Goal: Information Seeking & Learning: Find specific fact

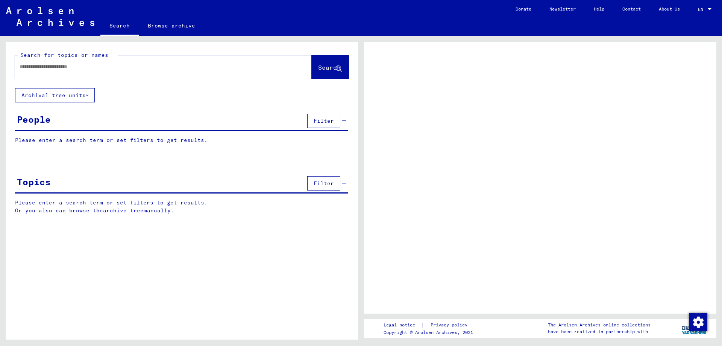
click at [50, 65] on input "text" at bounding box center [157, 67] width 274 height 8
type input "*****"
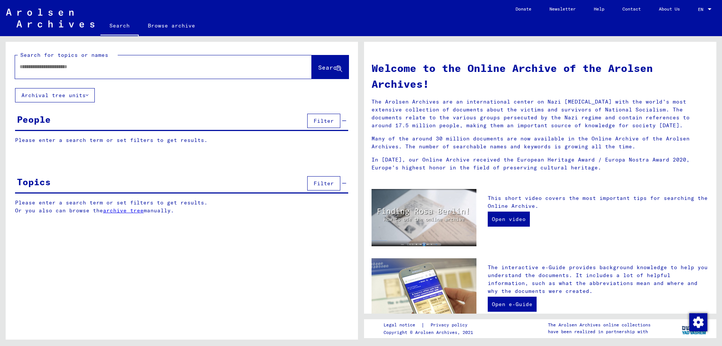
click at [49, 68] on input "text" at bounding box center [155, 67] width 270 height 8
type input "**********"
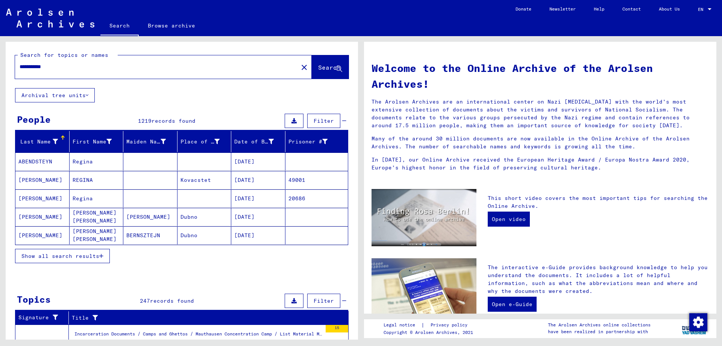
click at [73, 257] on span "Show all search results" at bounding box center [60, 255] width 78 height 7
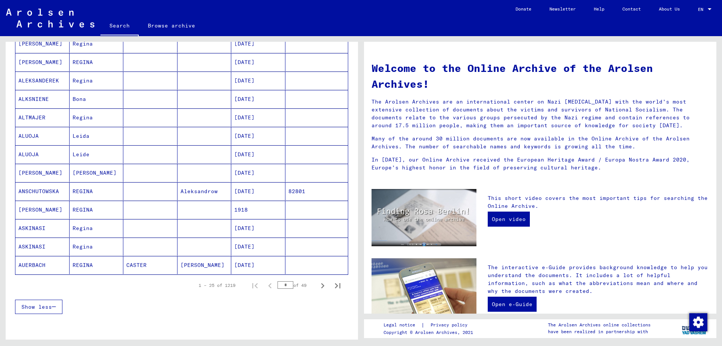
scroll to position [340, 0]
click at [317, 284] on icon "Next page" at bounding box center [322, 284] width 11 height 11
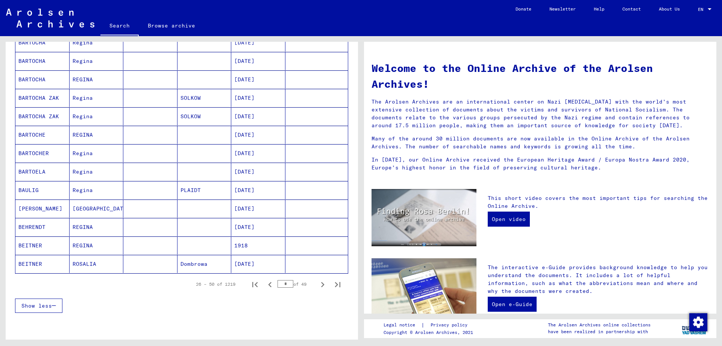
click at [317, 284] on icon "Next page" at bounding box center [322, 284] width 11 height 11
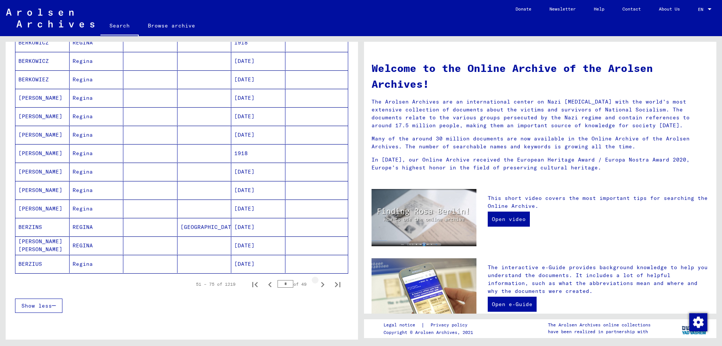
click at [317, 284] on icon "Next page" at bounding box center [322, 284] width 11 height 11
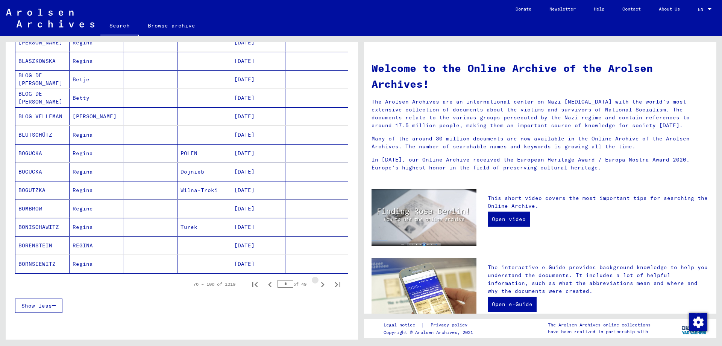
click at [317, 284] on icon "Next page" at bounding box center [322, 284] width 11 height 11
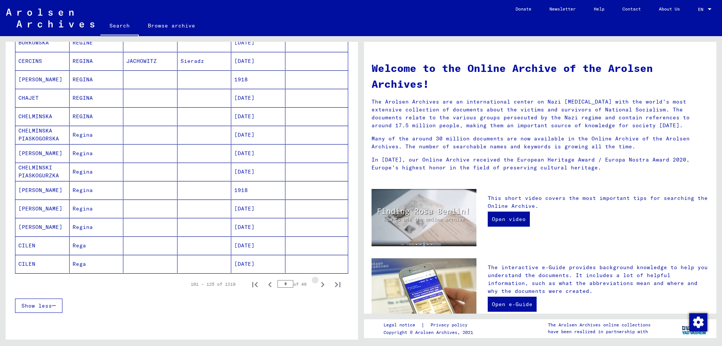
click at [317, 284] on icon "Next page" at bounding box center [322, 284] width 11 height 11
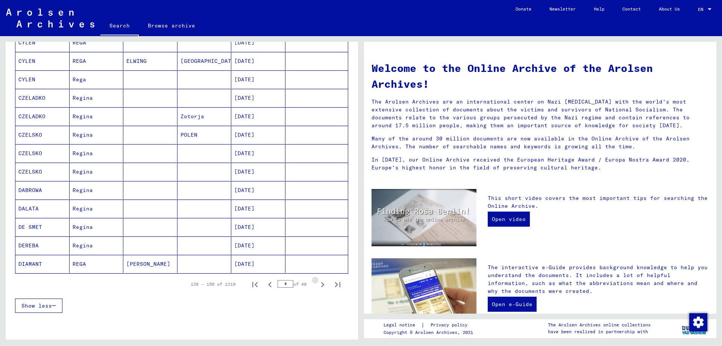
click at [317, 284] on icon "Next page" at bounding box center [322, 284] width 11 height 11
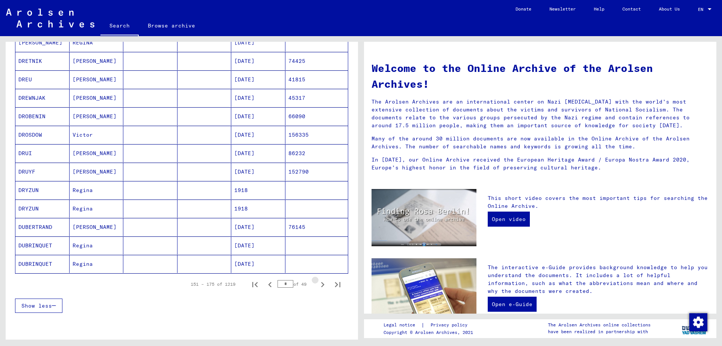
click at [317, 284] on icon "Next page" at bounding box center [322, 284] width 11 height 11
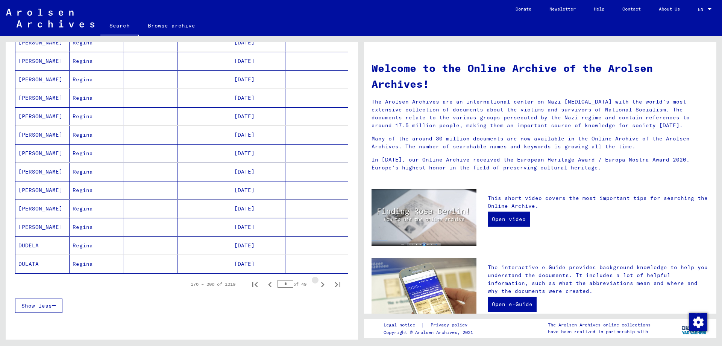
click at [317, 284] on icon "Next page" at bounding box center [322, 284] width 11 height 11
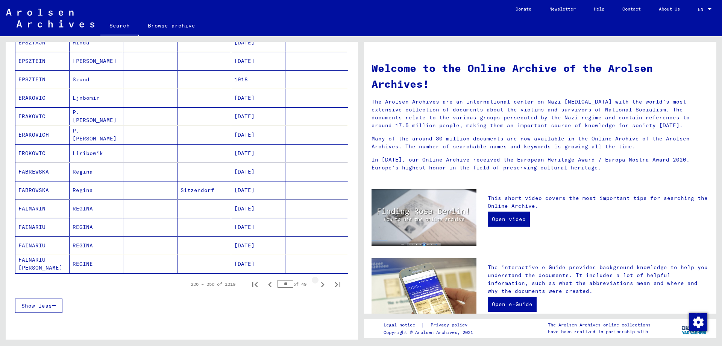
click at [317, 284] on icon "Next page" at bounding box center [322, 284] width 11 height 11
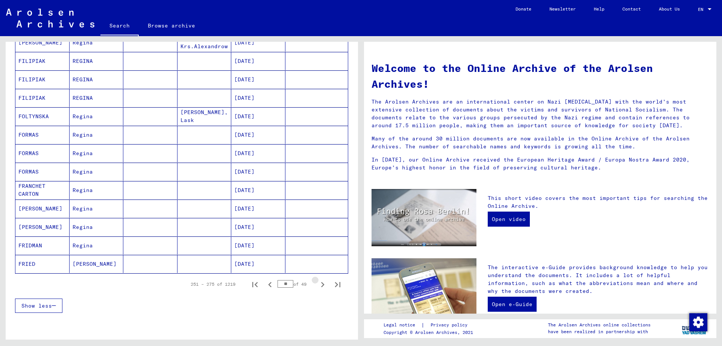
click at [317, 285] on icon "Next page" at bounding box center [322, 284] width 11 height 11
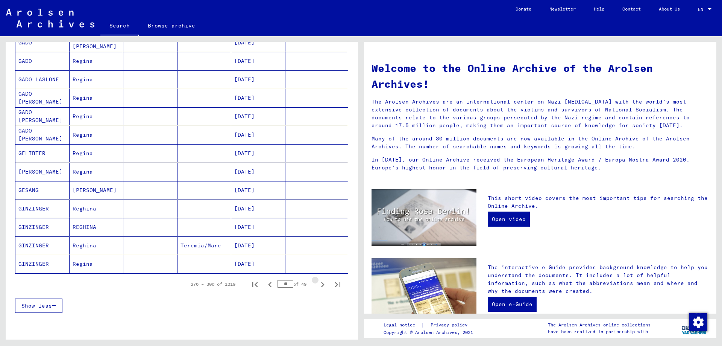
click at [317, 285] on icon "Next page" at bounding box center [322, 284] width 11 height 11
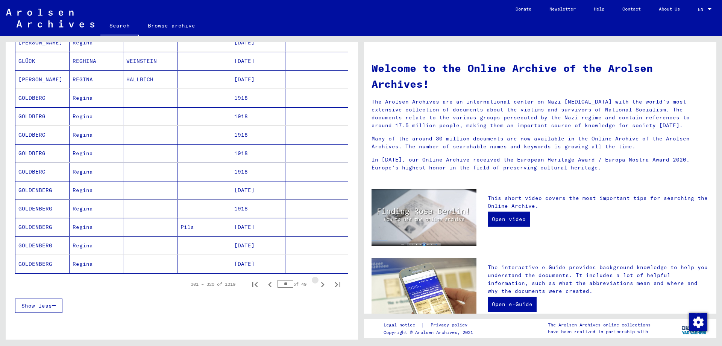
click at [317, 285] on icon "Next page" at bounding box center [322, 284] width 11 height 11
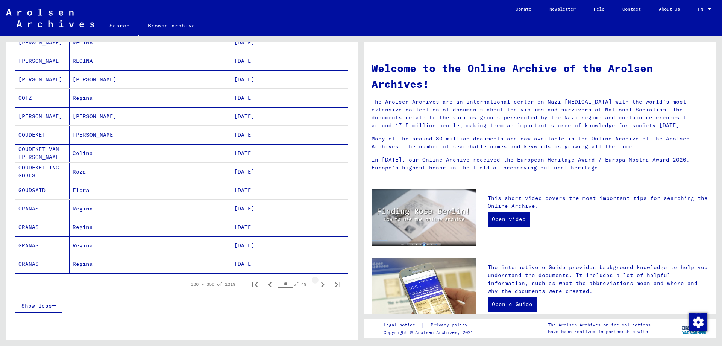
click at [317, 285] on icon "Next page" at bounding box center [322, 284] width 11 height 11
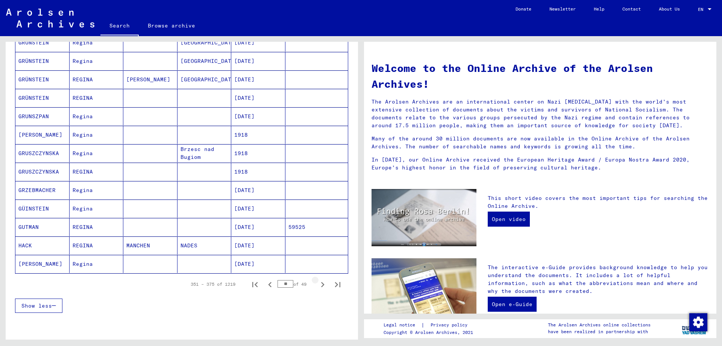
click at [317, 285] on icon "Next page" at bounding box center [322, 284] width 11 height 11
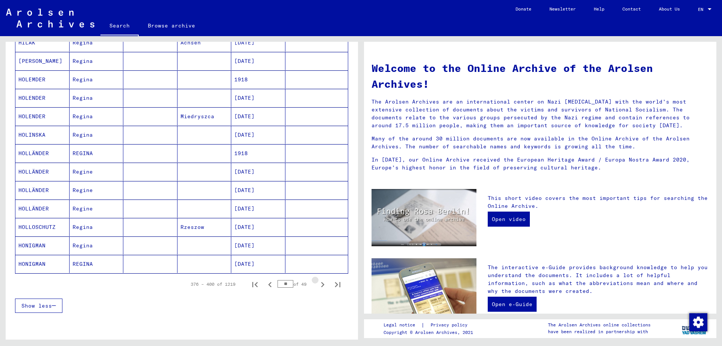
click at [317, 285] on icon "Next page" at bounding box center [322, 284] width 11 height 11
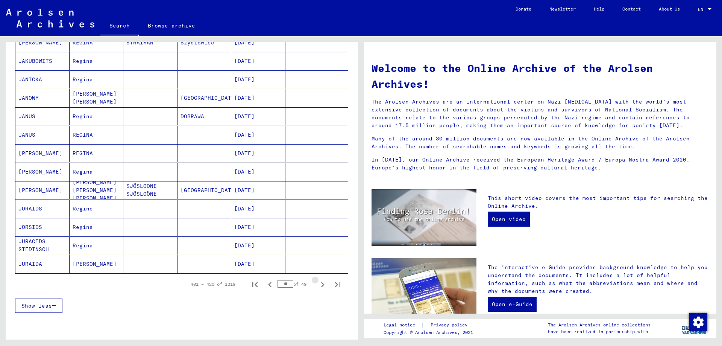
click at [317, 285] on icon "Next page" at bounding box center [322, 284] width 11 height 11
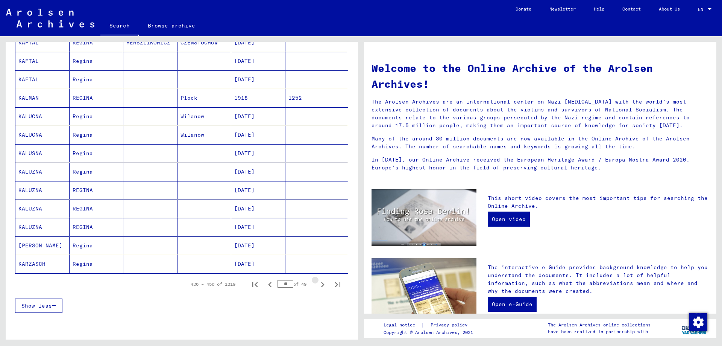
click at [317, 285] on icon "Next page" at bounding box center [322, 284] width 11 height 11
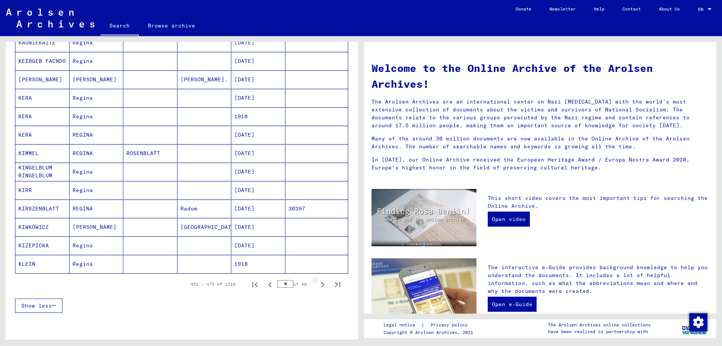
click at [317, 285] on icon "Next page" at bounding box center [322, 284] width 11 height 11
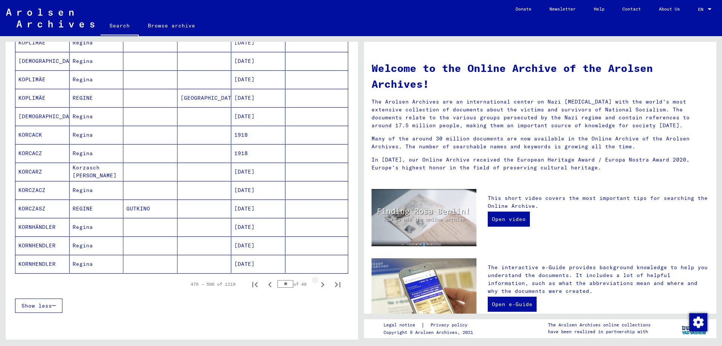
click at [317, 285] on icon "Next page" at bounding box center [322, 284] width 11 height 11
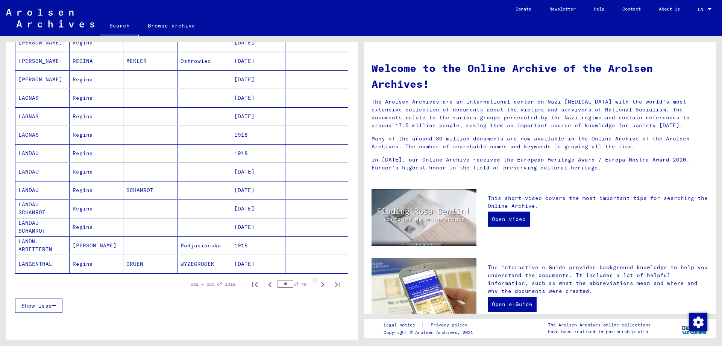
click at [317, 285] on icon "Next page" at bounding box center [322, 284] width 11 height 11
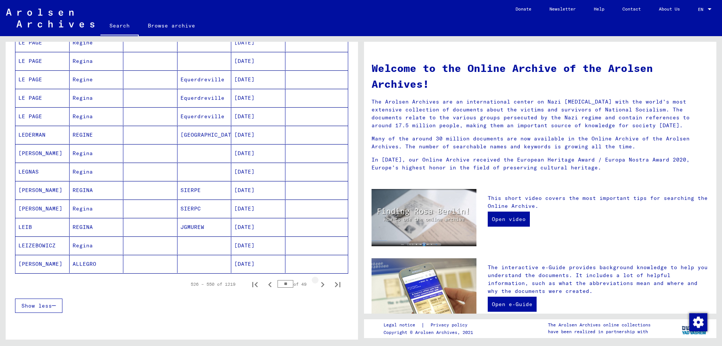
click at [317, 285] on icon "Next page" at bounding box center [322, 284] width 11 height 11
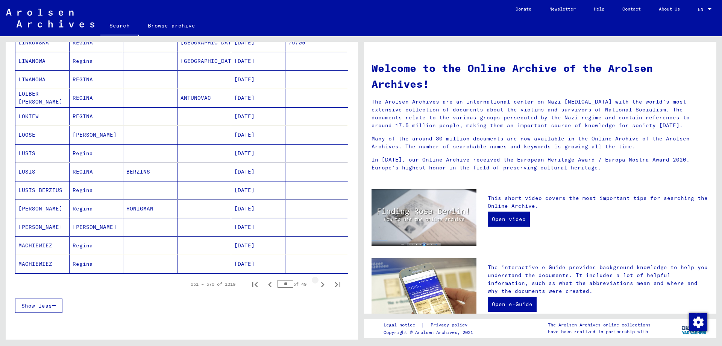
click at [317, 285] on icon "Next page" at bounding box center [322, 284] width 11 height 11
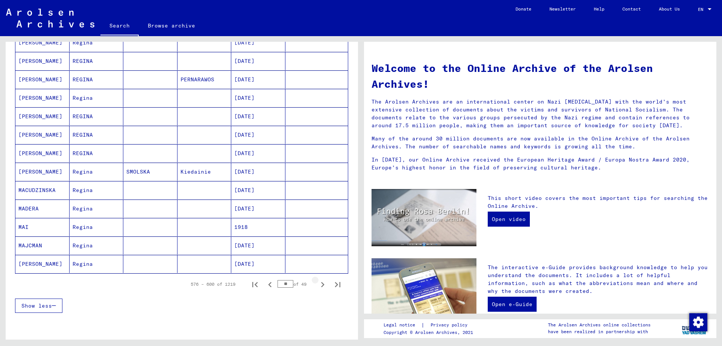
click at [317, 285] on icon "Next page" at bounding box center [322, 284] width 11 height 11
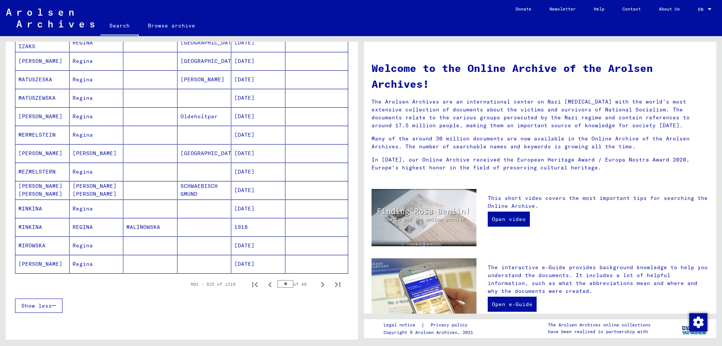
click at [317, 285] on icon "Next page" at bounding box center [322, 284] width 11 height 11
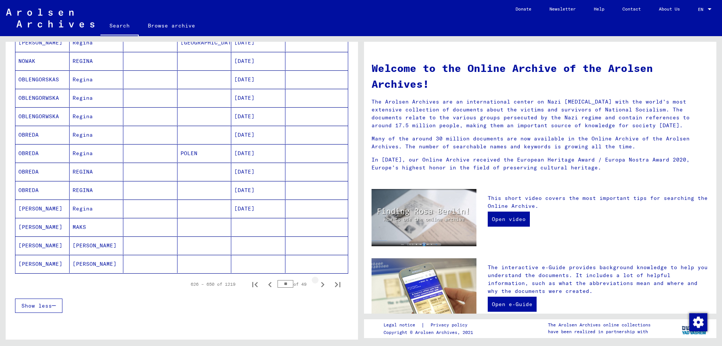
click at [317, 285] on icon "Next page" at bounding box center [322, 284] width 11 height 11
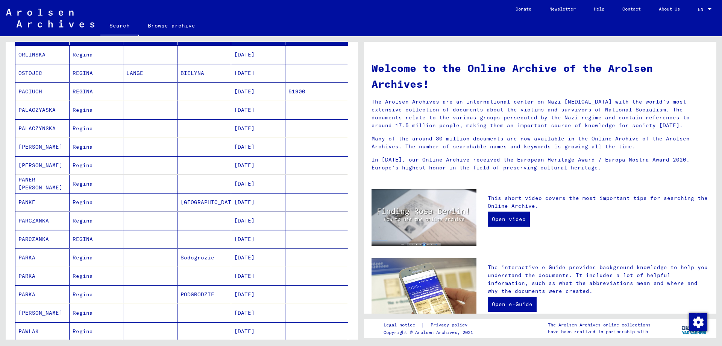
scroll to position [108, 0]
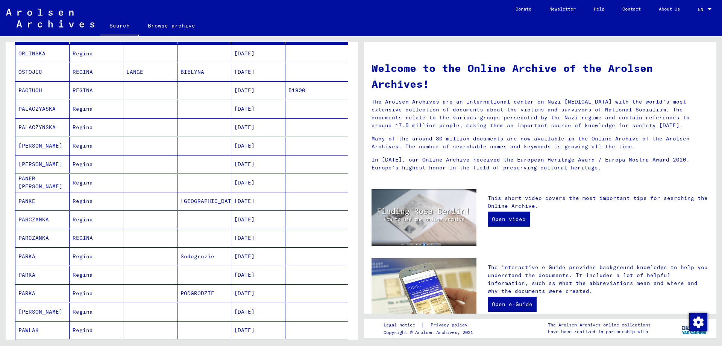
click at [253, 93] on mat-cell "[DATE]" at bounding box center [258, 90] width 54 height 18
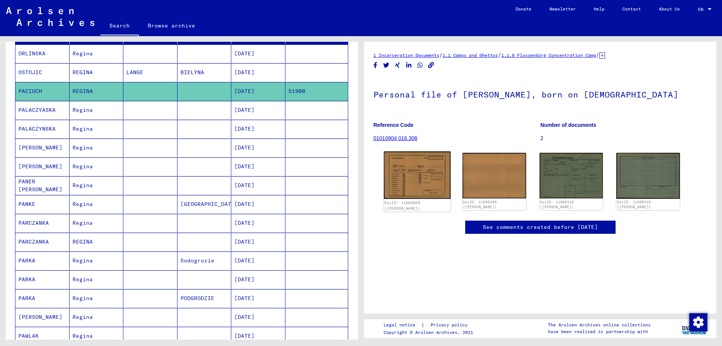
click at [422, 181] on img at bounding box center [417, 174] width 67 height 47
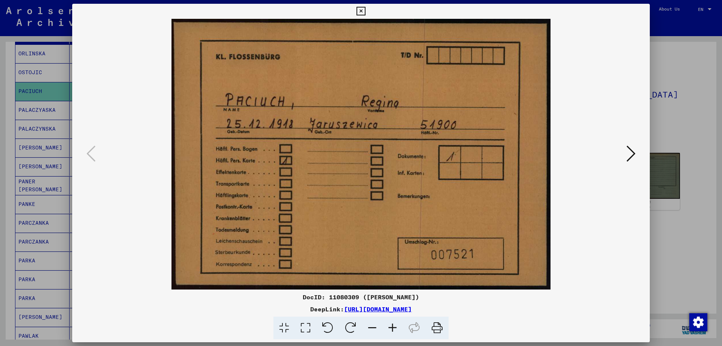
click at [631, 155] on icon at bounding box center [630, 153] width 9 height 18
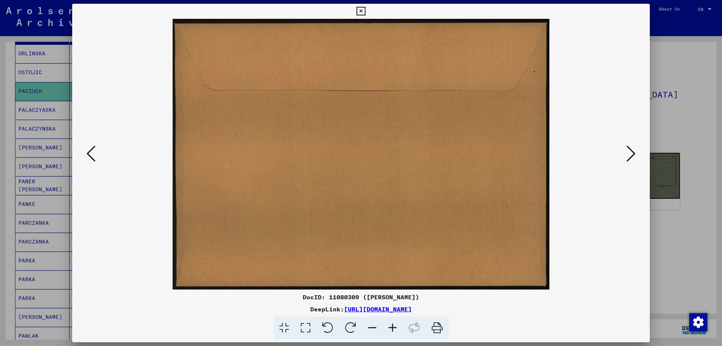
click at [631, 155] on icon at bounding box center [630, 153] width 9 height 18
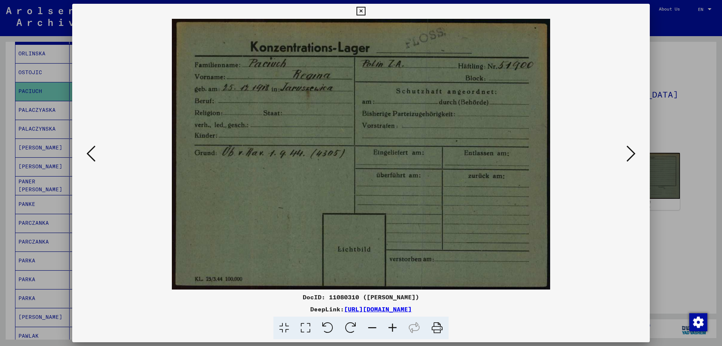
click at [631, 155] on icon at bounding box center [630, 153] width 9 height 18
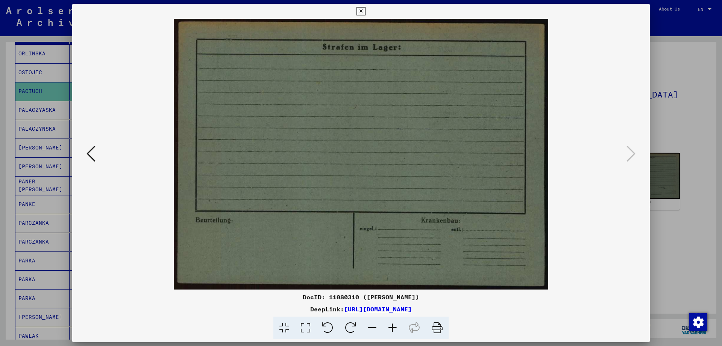
click at [91, 150] on icon at bounding box center [90, 153] width 9 height 18
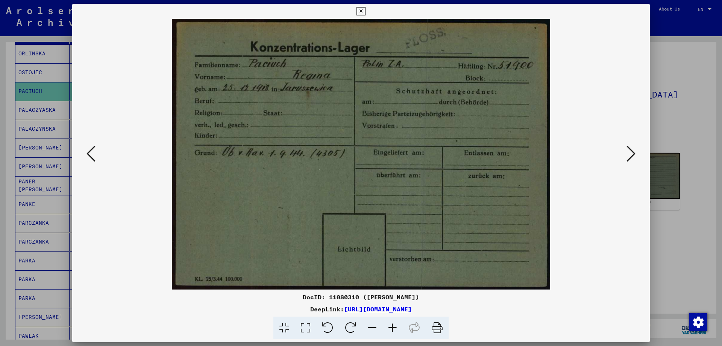
click at [91, 150] on icon at bounding box center [90, 153] width 9 height 18
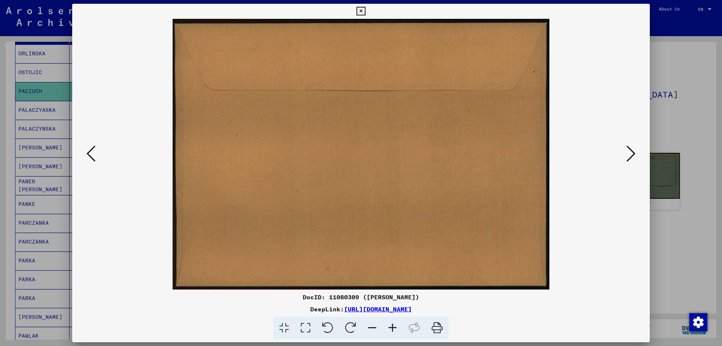
click at [91, 150] on icon at bounding box center [90, 153] width 9 height 18
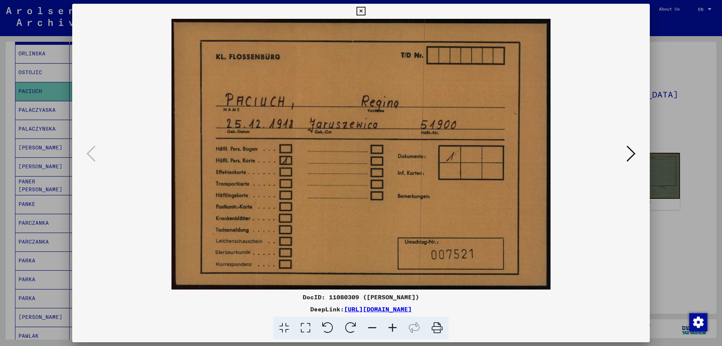
click at [632, 157] on icon at bounding box center [630, 153] width 9 height 18
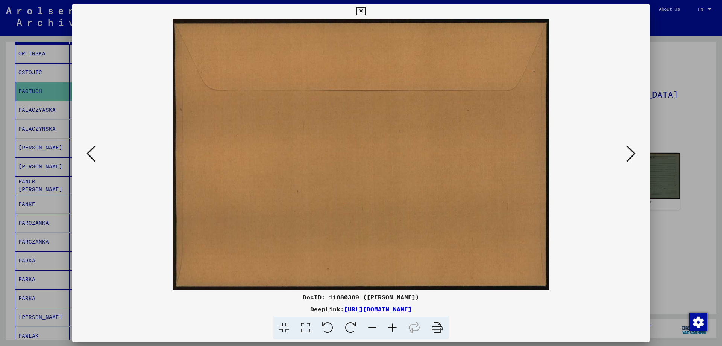
click at [632, 157] on icon at bounding box center [630, 153] width 9 height 18
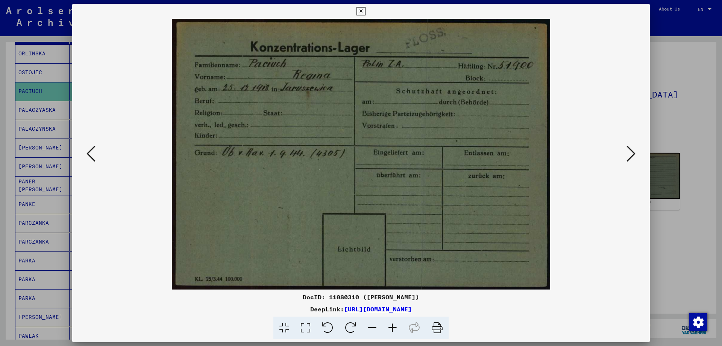
click at [632, 157] on icon at bounding box center [630, 153] width 9 height 18
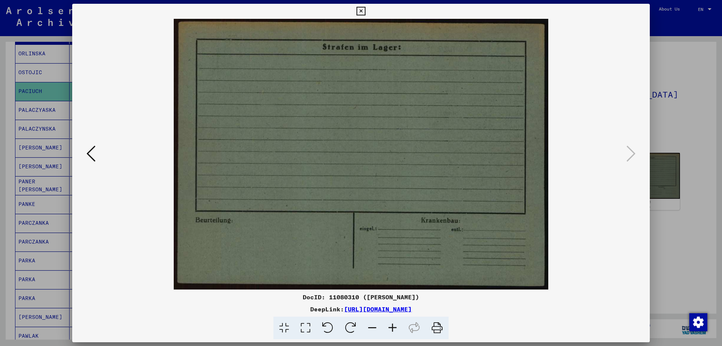
click at [361, 11] on icon at bounding box center [360, 11] width 9 height 9
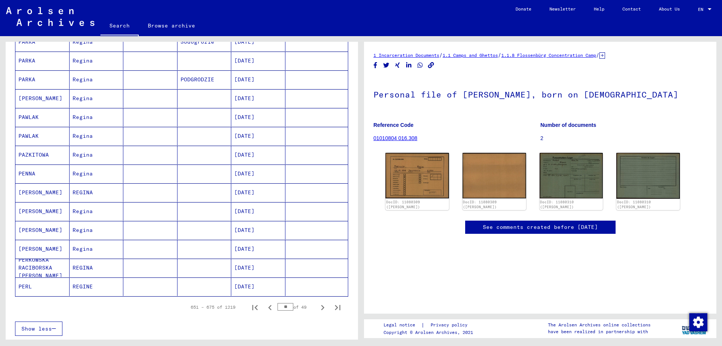
scroll to position [328, 0]
click at [317, 306] on icon "Next page" at bounding box center [322, 306] width 11 height 11
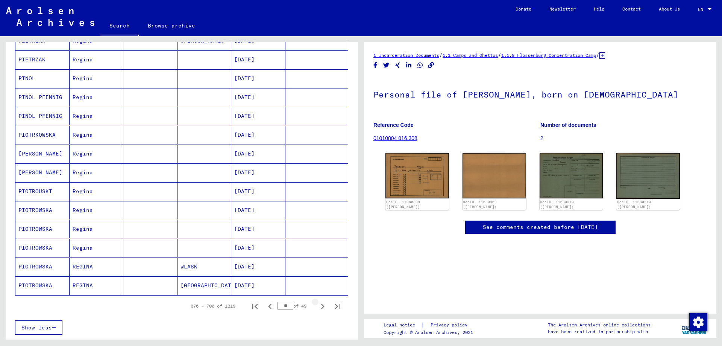
click at [317, 306] on icon "Next page" at bounding box center [322, 306] width 11 height 11
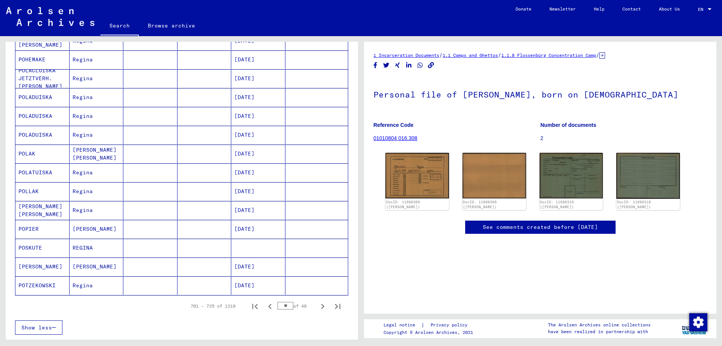
click at [317, 306] on icon "Next page" at bounding box center [322, 306] width 11 height 11
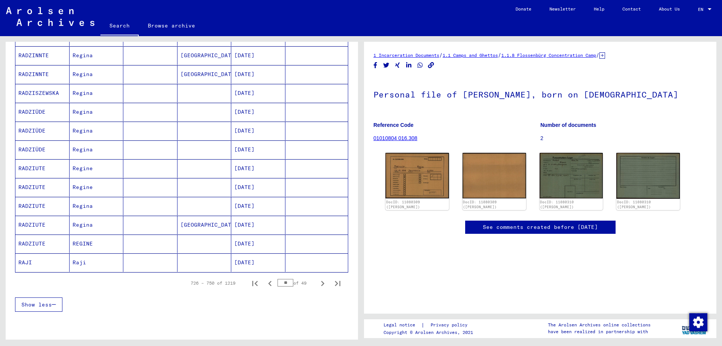
scroll to position [573, 0]
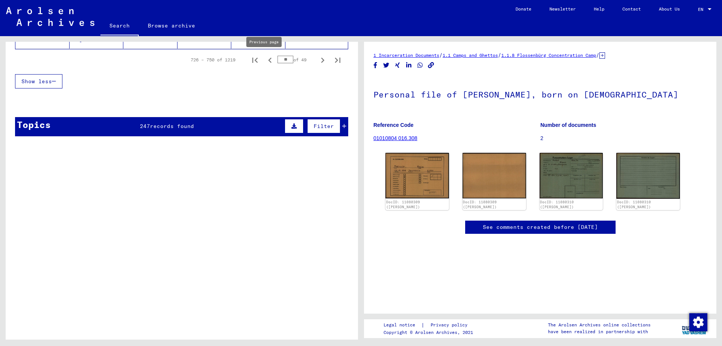
click at [266, 63] on icon "Previous page" at bounding box center [270, 60] width 11 height 11
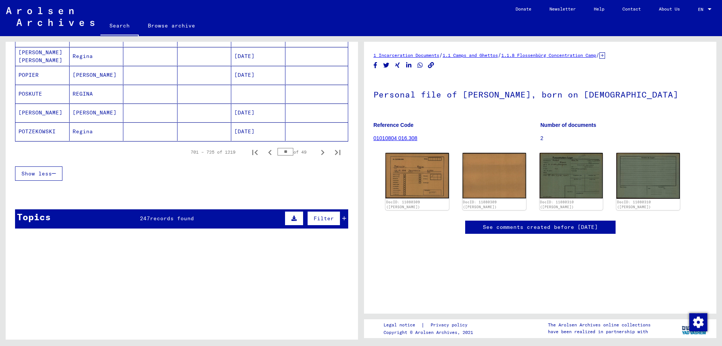
scroll to position [472, 0]
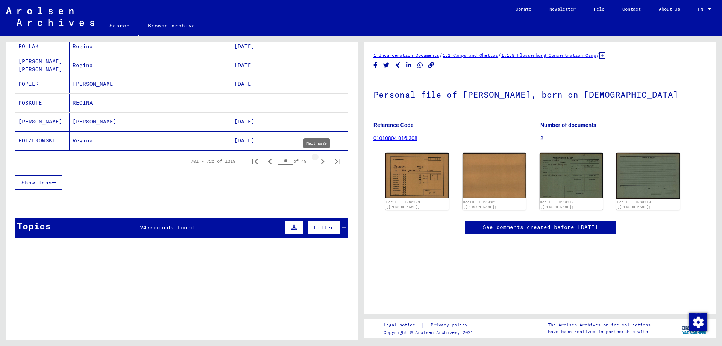
click at [317, 163] on icon "Next page" at bounding box center [322, 161] width 11 height 11
click at [317, 164] on icon "Next page" at bounding box center [322, 161] width 11 height 11
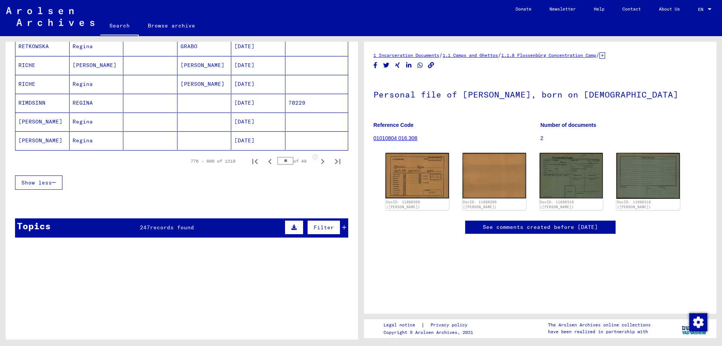
click at [317, 164] on icon "Next page" at bounding box center [322, 161] width 11 height 11
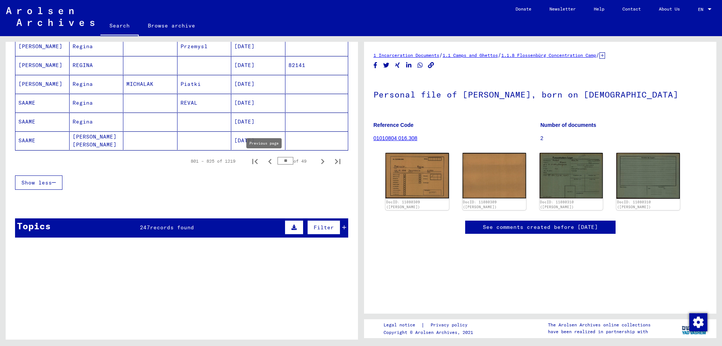
click at [265, 165] on icon "Previous page" at bounding box center [270, 161] width 11 height 11
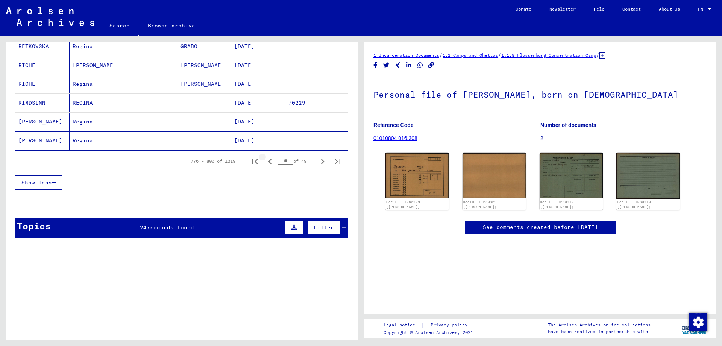
click at [265, 165] on icon "Previous page" at bounding box center [270, 161] width 11 height 11
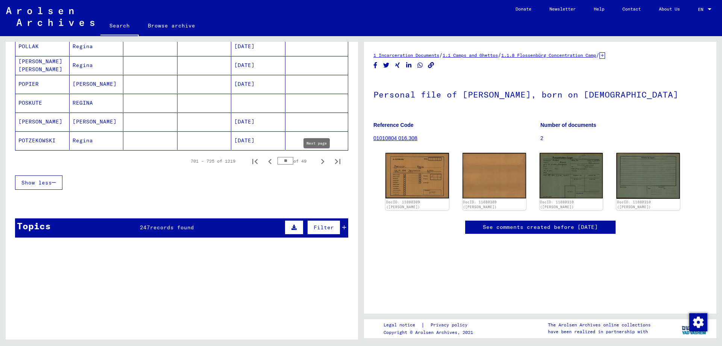
click at [317, 159] on icon "Next page" at bounding box center [322, 161] width 11 height 11
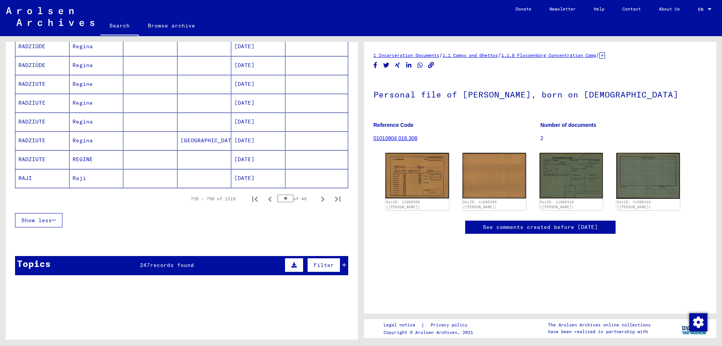
scroll to position [437, 0]
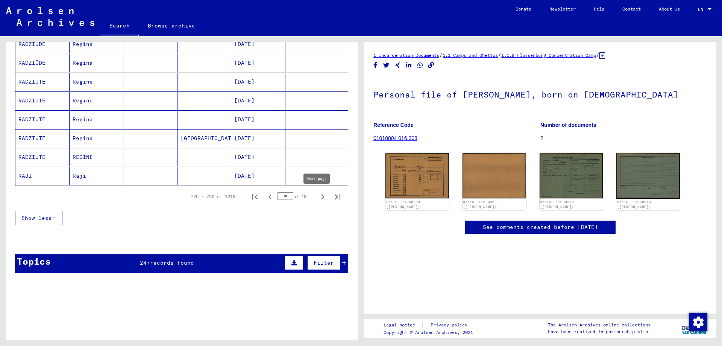
click at [319, 195] on icon "Next page" at bounding box center [322, 196] width 11 height 11
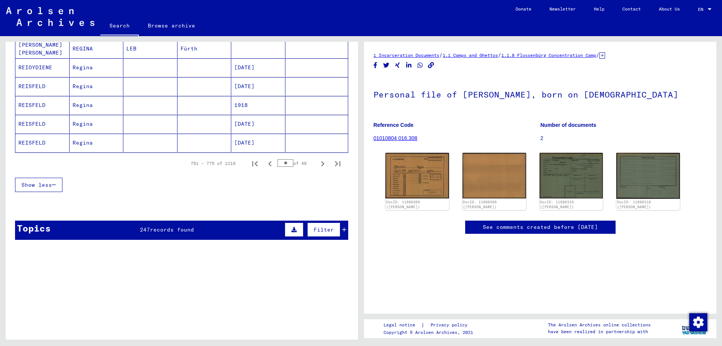
scroll to position [480, 0]
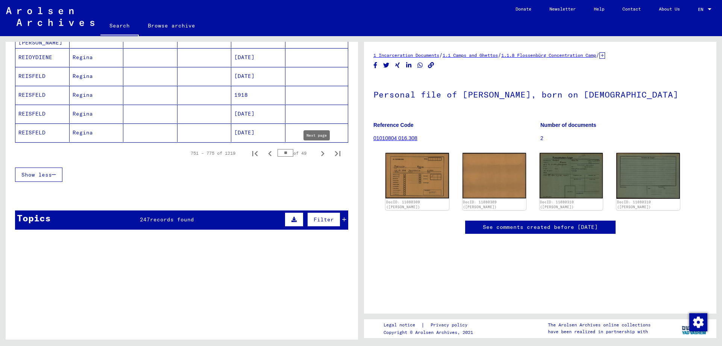
click at [317, 153] on icon "Next page" at bounding box center [322, 153] width 11 height 11
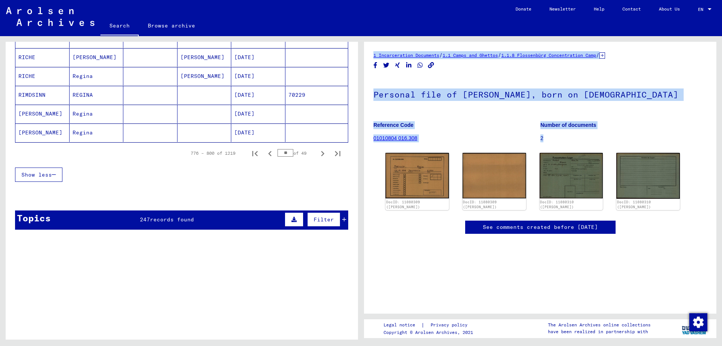
drag, startPoint x: 358, startPoint y: 219, endPoint x: 361, endPoint y: 190, distance: 29.9
click at [361, 36] on div "**********" at bounding box center [361, 36] width 722 height 0
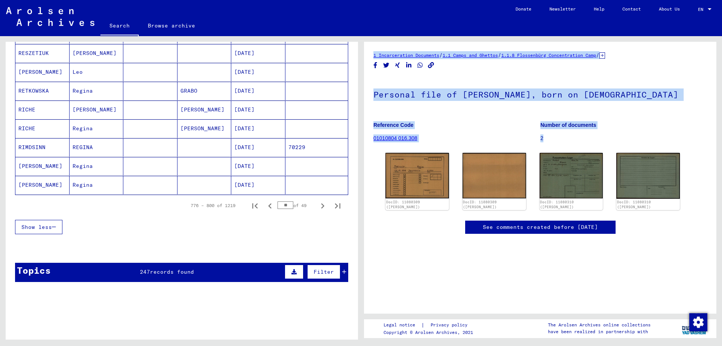
scroll to position [431, 0]
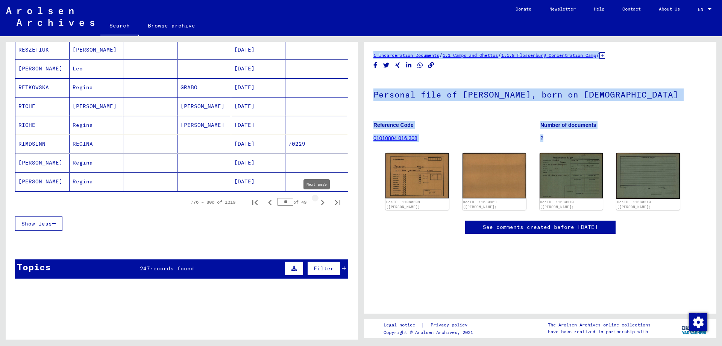
click at [317, 203] on icon "Next page" at bounding box center [322, 202] width 11 height 11
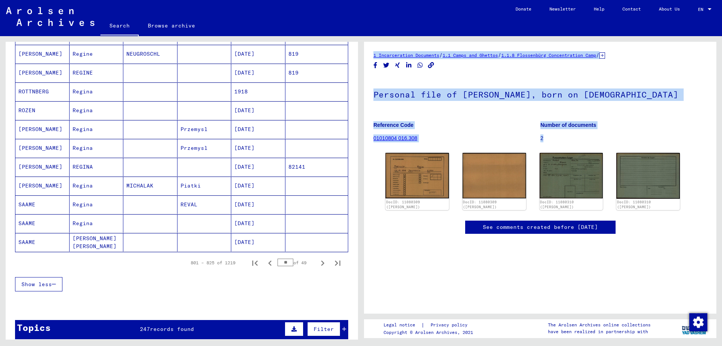
scroll to position [372, 0]
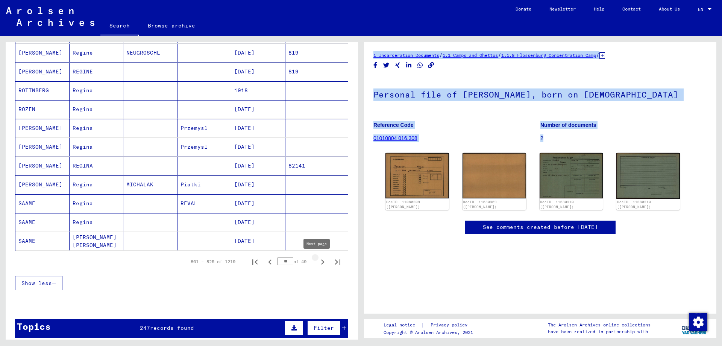
click at [321, 261] on icon "Next page" at bounding box center [322, 261] width 3 height 5
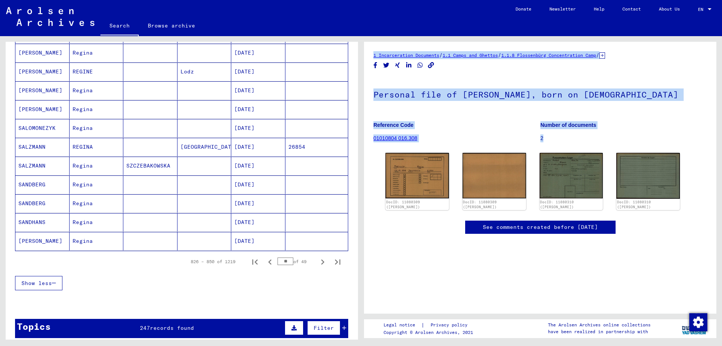
click at [321, 261] on icon "Next page" at bounding box center [322, 261] width 3 height 5
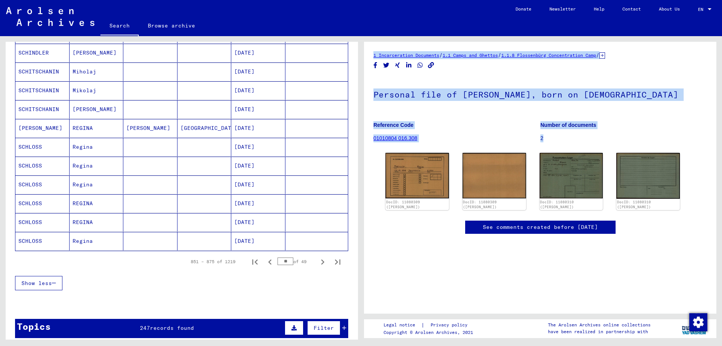
click at [321, 261] on icon "Next page" at bounding box center [322, 261] width 3 height 5
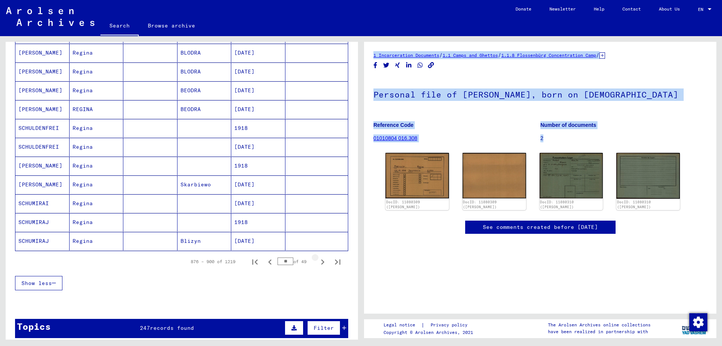
click at [321, 261] on icon "Next page" at bounding box center [322, 261] width 3 height 5
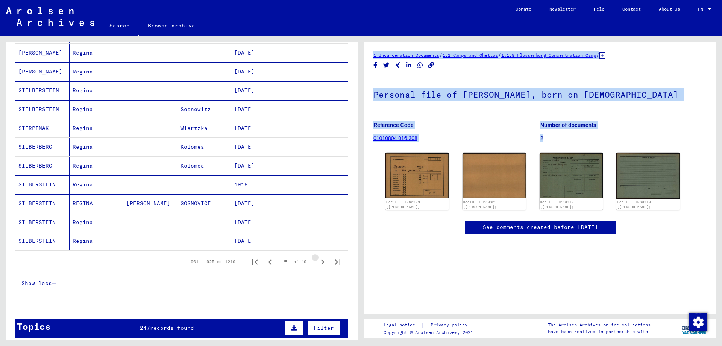
click at [321, 261] on icon "Next page" at bounding box center [322, 261] width 3 height 5
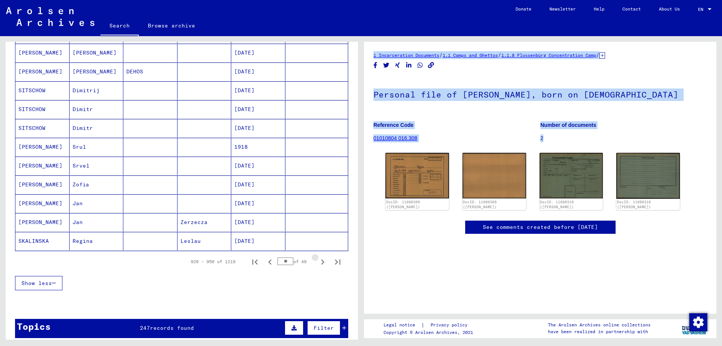
click at [321, 261] on icon "Next page" at bounding box center [322, 261] width 3 height 5
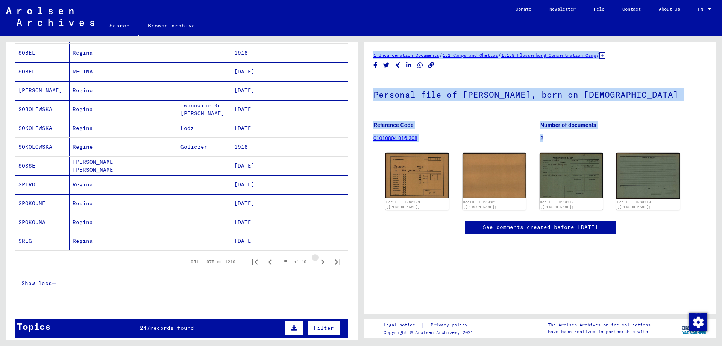
click at [321, 261] on icon "Next page" at bounding box center [322, 261] width 3 height 5
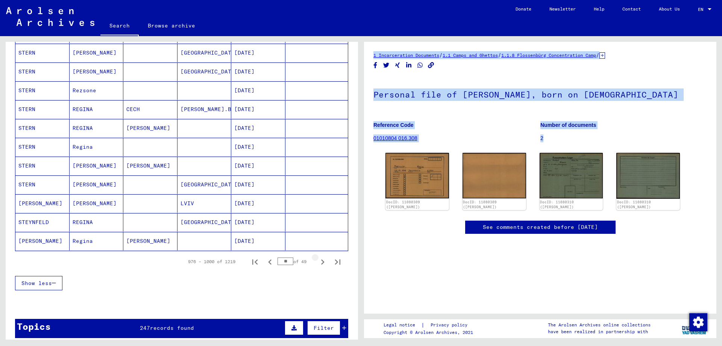
click at [321, 261] on icon "Next page" at bounding box center [322, 261] width 3 height 5
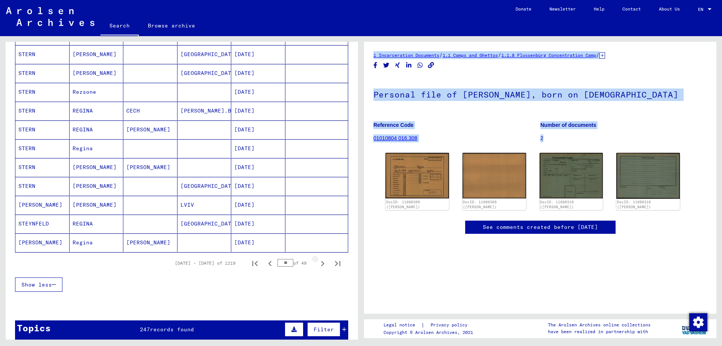
scroll to position [373, 0]
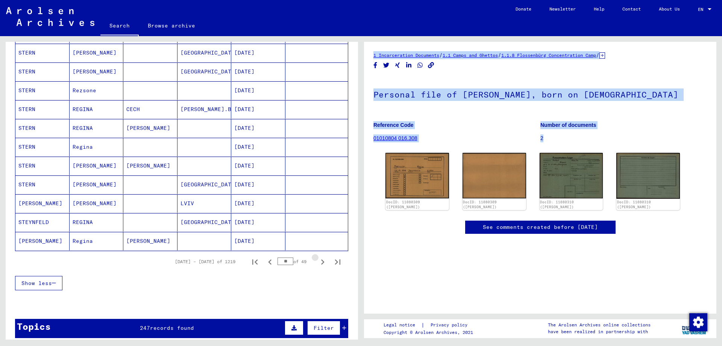
click at [321, 261] on icon "Next page" at bounding box center [322, 261] width 3 height 5
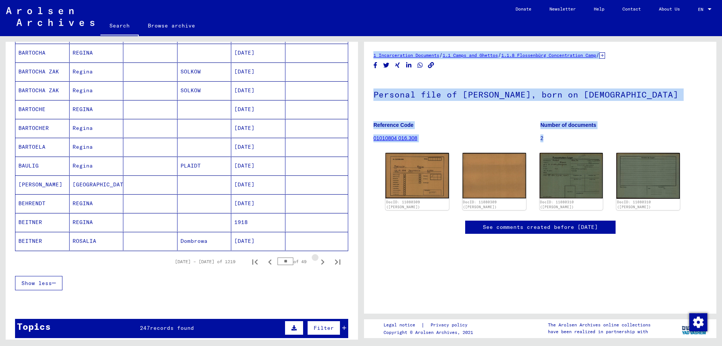
click at [321, 261] on icon "Next page" at bounding box center [322, 261] width 3 height 5
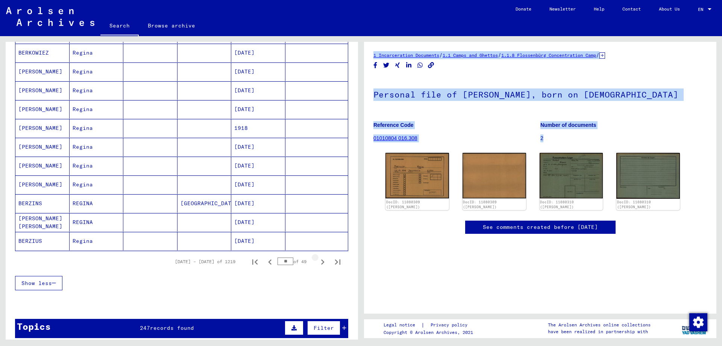
click at [317, 261] on icon "Next page" at bounding box center [322, 261] width 11 height 11
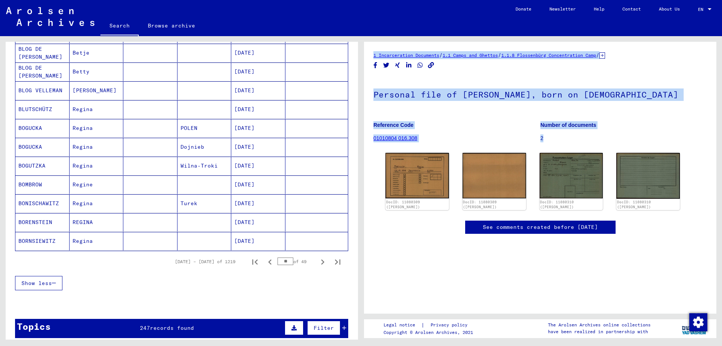
click at [317, 261] on icon "Next page" at bounding box center [322, 261] width 11 height 11
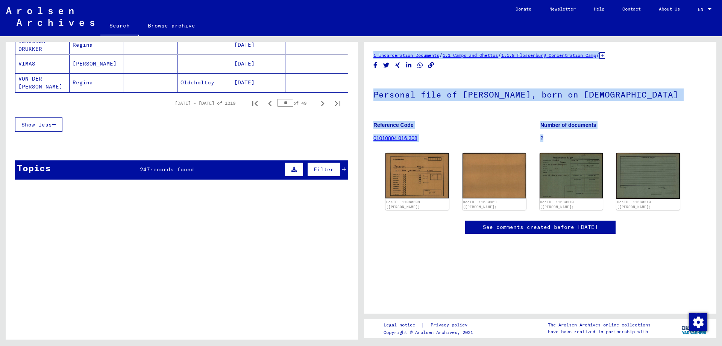
scroll to position [527, 0]
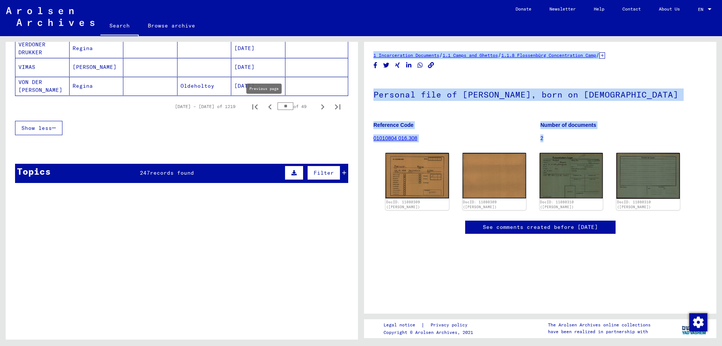
click at [265, 107] on icon "Previous page" at bounding box center [270, 107] width 11 height 11
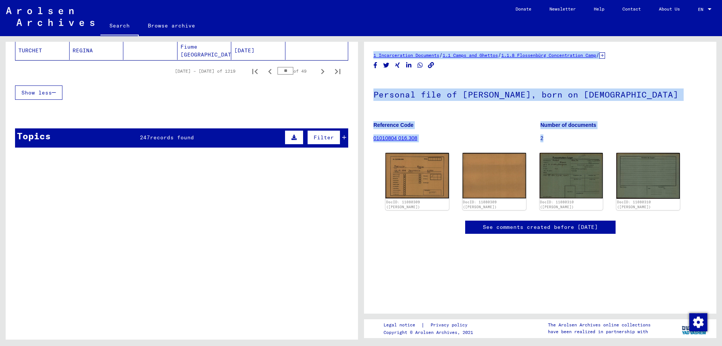
scroll to position [573, 0]
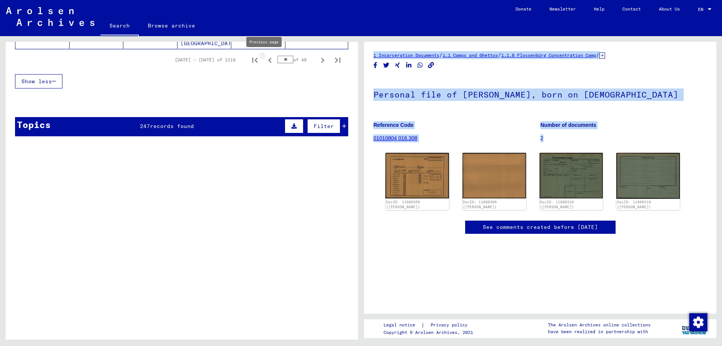
click at [268, 62] on icon "Previous page" at bounding box center [269, 60] width 3 height 5
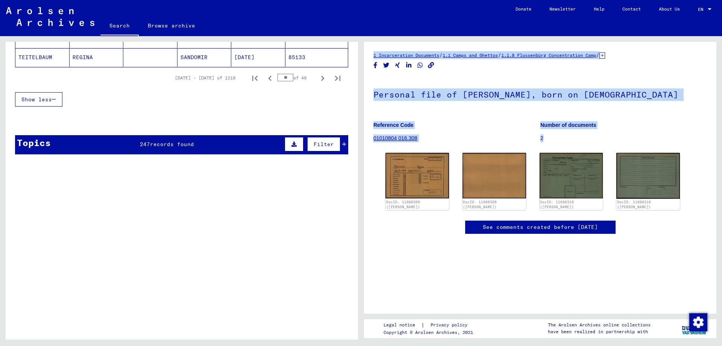
scroll to position [562, 0]
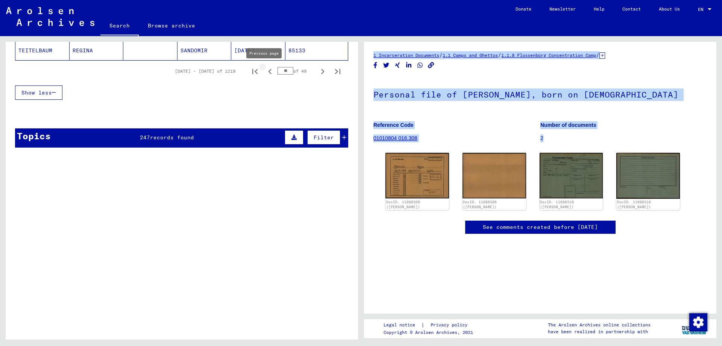
click at [266, 71] on icon "Previous page" at bounding box center [270, 71] width 11 height 11
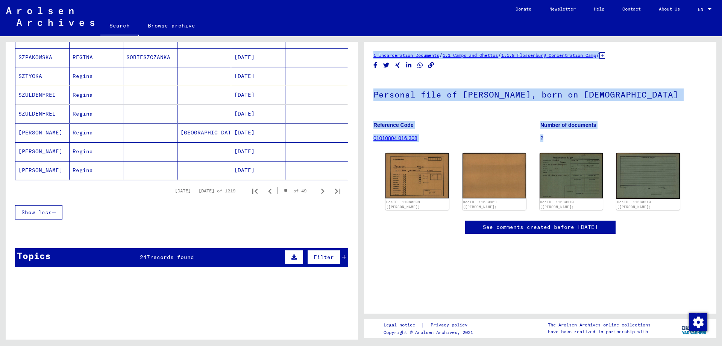
scroll to position [573, 0]
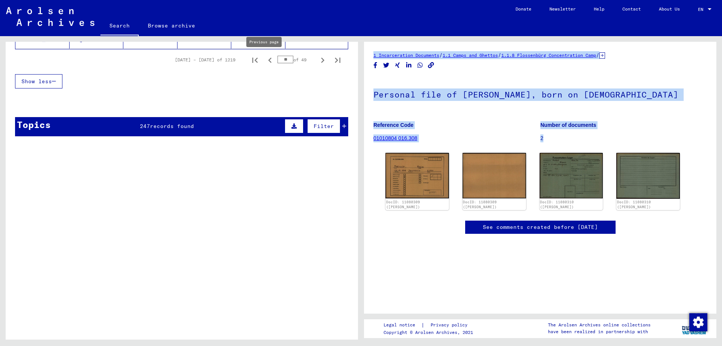
click at [265, 59] on icon "Previous page" at bounding box center [270, 60] width 11 height 11
click at [265, 62] on icon "Previous page" at bounding box center [270, 60] width 11 height 11
click at [268, 61] on icon "Previous page" at bounding box center [269, 60] width 3 height 5
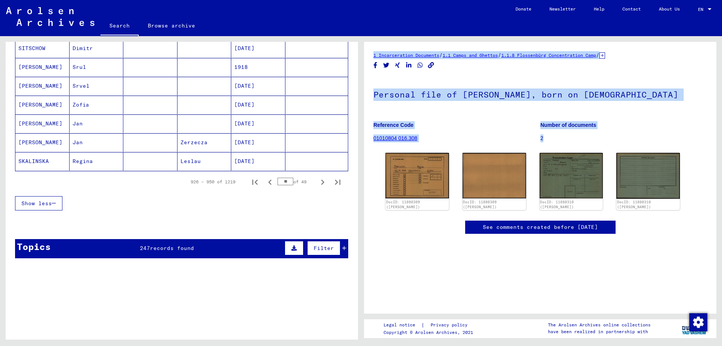
scroll to position [536, 0]
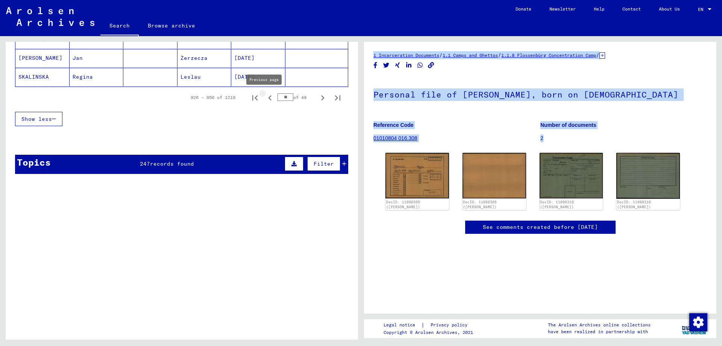
click at [265, 99] on icon "Previous page" at bounding box center [270, 97] width 11 height 11
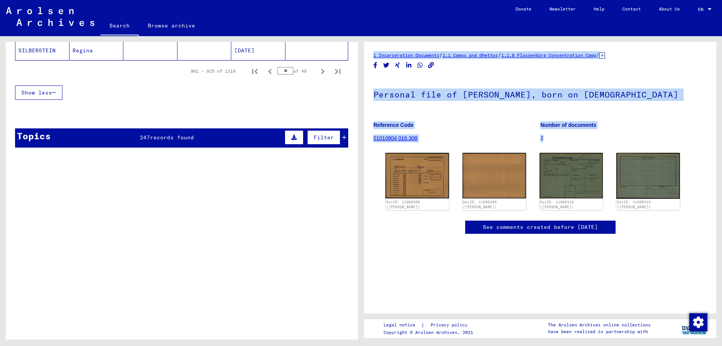
scroll to position [573, 0]
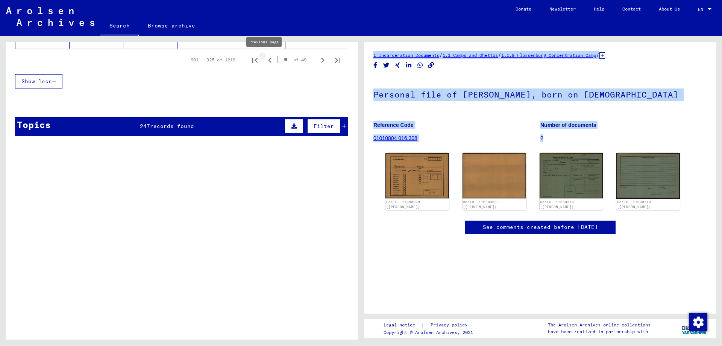
click at [265, 60] on icon "Previous page" at bounding box center [270, 60] width 11 height 11
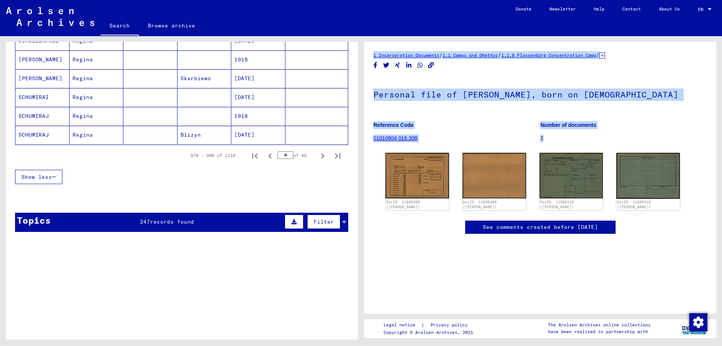
scroll to position [537, 0]
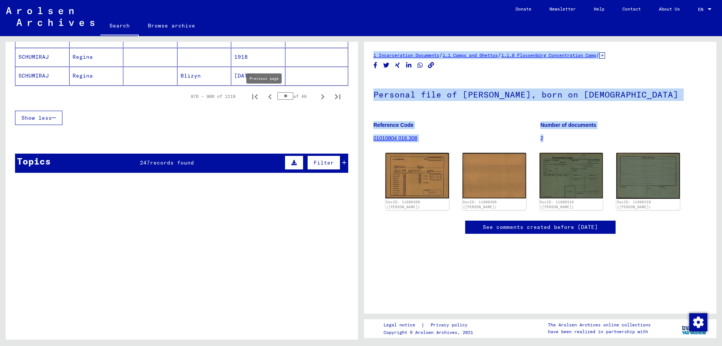
click at [266, 100] on icon "Previous page" at bounding box center [270, 96] width 11 height 11
type input "**"
click at [116, 25] on link "Search" at bounding box center [119, 27] width 38 height 20
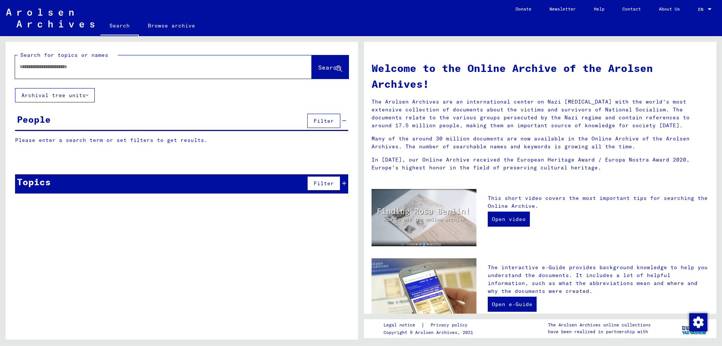
click at [42, 71] on div at bounding box center [152, 66] width 274 height 17
click at [40, 68] on input "text" at bounding box center [155, 67] width 270 height 8
type input "**********"
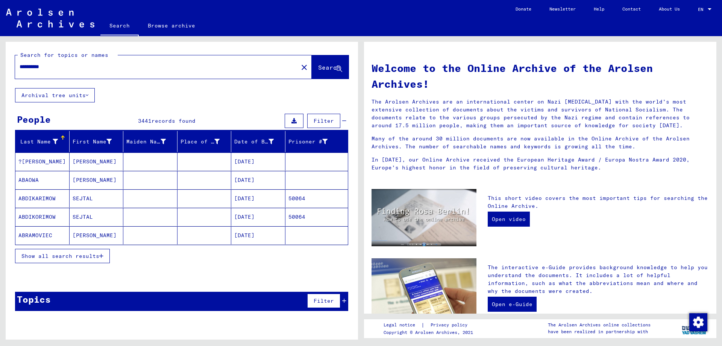
click at [82, 256] on span "Show all search results" at bounding box center [60, 255] width 78 height 7
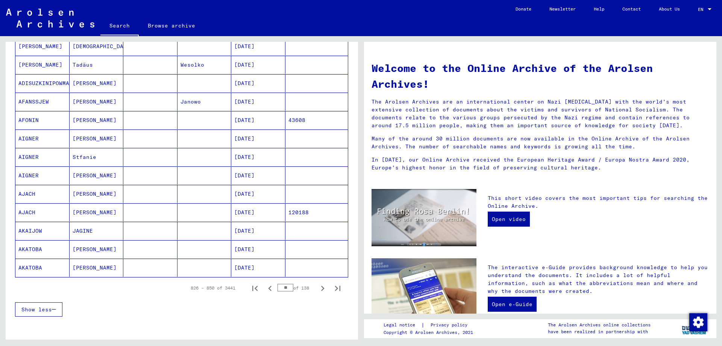
scroll to position [353, 0]
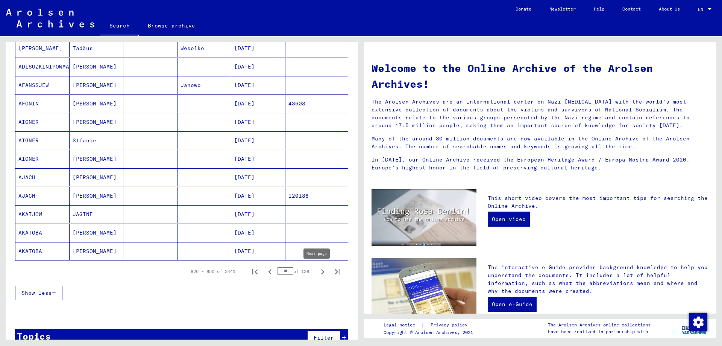
click at [317, 273] on icon "Next page" at bounding box center [322, 271] width 11 height 11
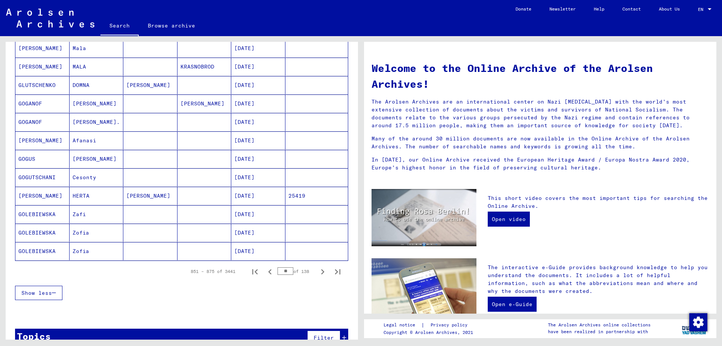
click at [317, 276] on icon "Next page" at bounding box center [322, 271] width 11 height 11
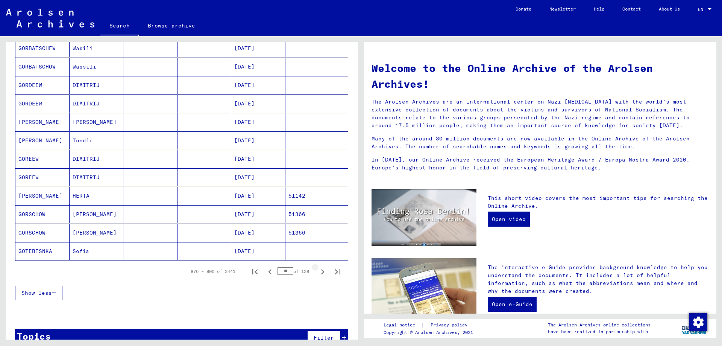
click at [317, 276] on icon "Next page" at bounding box center [322, 271] width 11 height 11
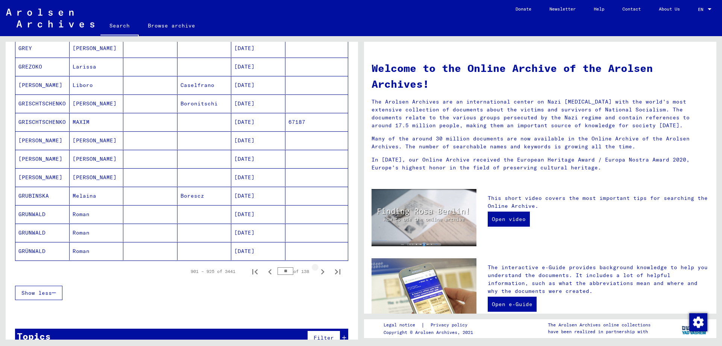
click at [315, 277] on button "Next page" at bounding box center [322, 271] width 15 height 15
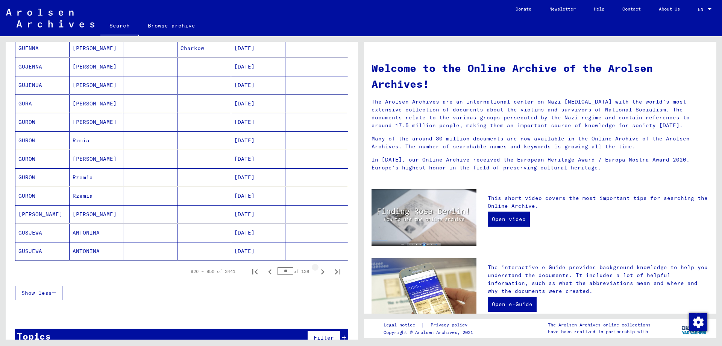
click at [315, 277] on button "Next page" at bounding box center [322, 271] width 15 height 15
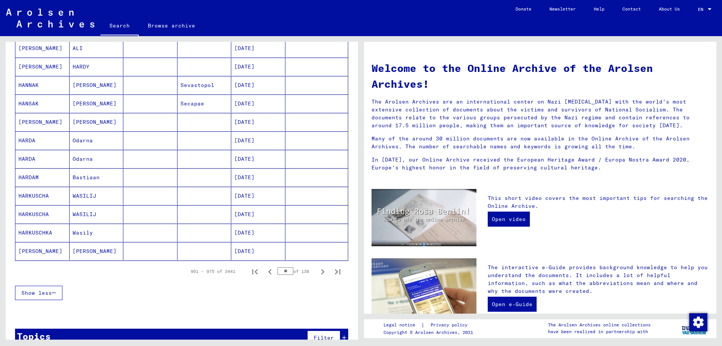
click at [315, 277] on button "Next page" at bounding box center [322, 271] width 15 height 15
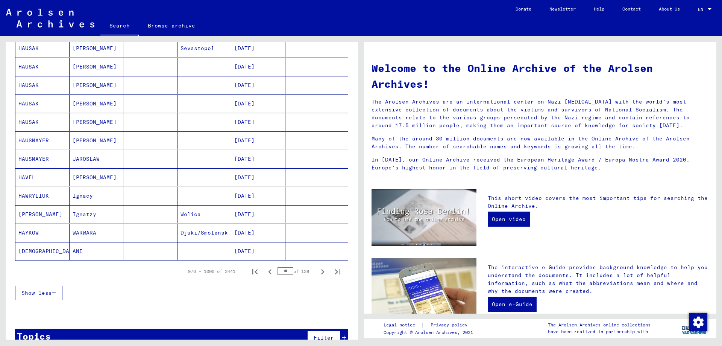
click at [315, 277] on button "Next page" at bounding box center [322, 271] width 15 height 15
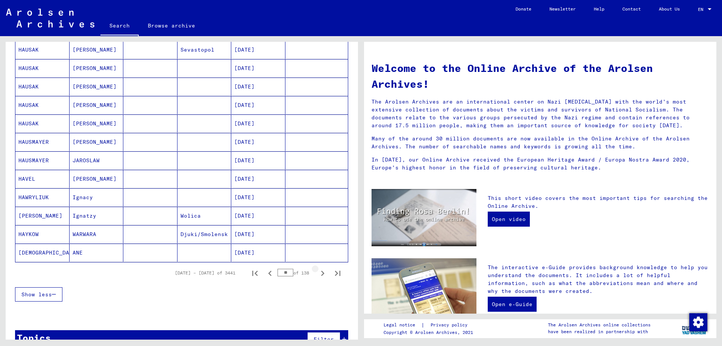
scroll to position [354, 0]
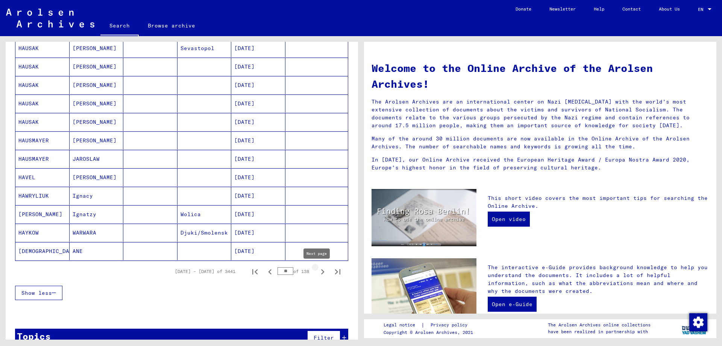
click at [317, 273] on icon "Next page" at bounding box center [322, 271] width 11 height 11
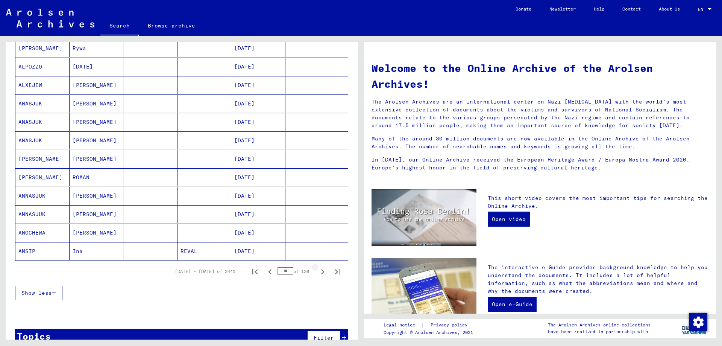
click at [317, 274] on icon "Next page" at bounding box center [322, 271] width 11 height 11
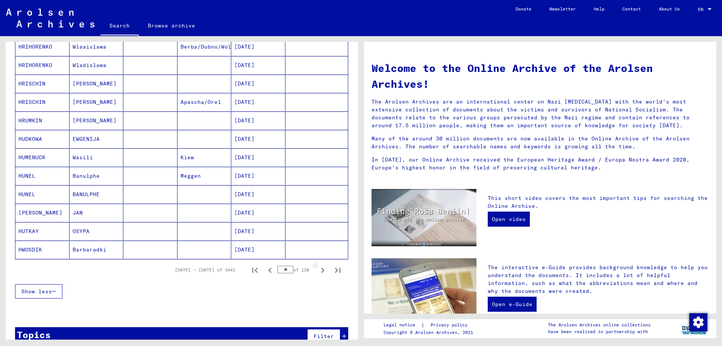
scroll to position [353, 0]
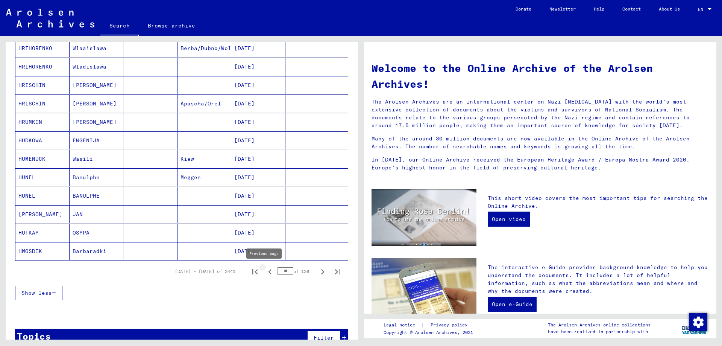
click at [265, 272] on icon "Previous page" at bounding box center [270, 271] width 11 height 11
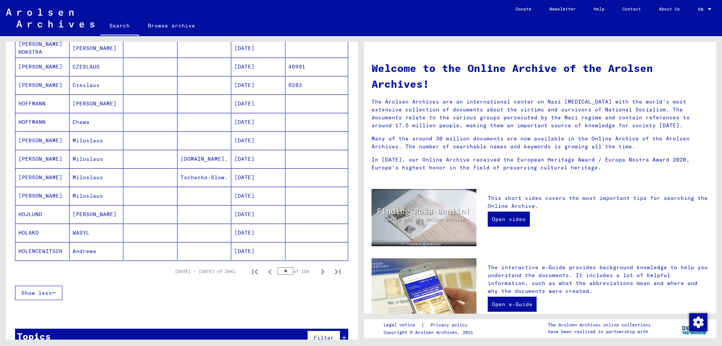
click at [266, 273] on icon "Previous page" at bounding box center [270, 271] width 11 height 11
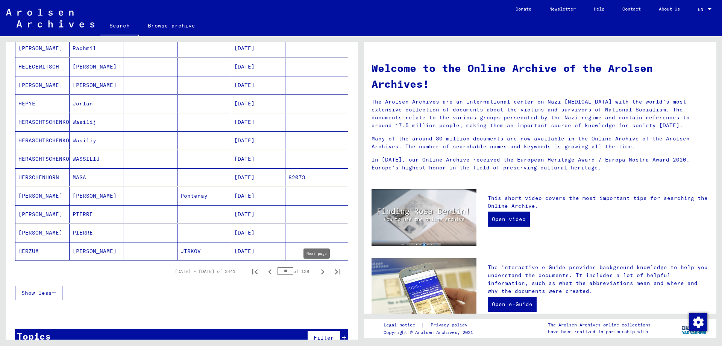
click at [317, 271] on icon "Next page" at bounding box center [322, 271] width 11 height 11
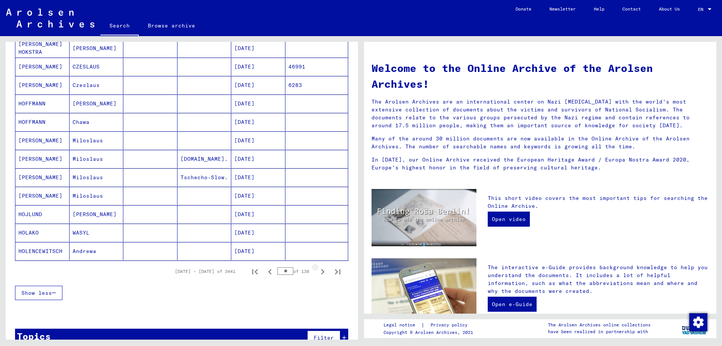
click at [317, 273] on icon "Next page" at bounding box center [322, 271] width 11 height 11
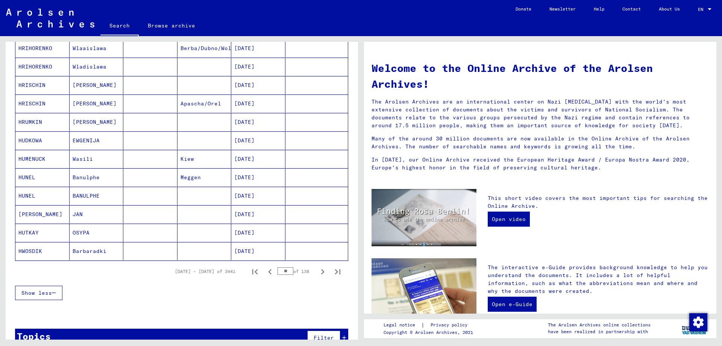
click at [321, 273] on icon "Next page" at bounding box center [322, 271] width 3 height 5
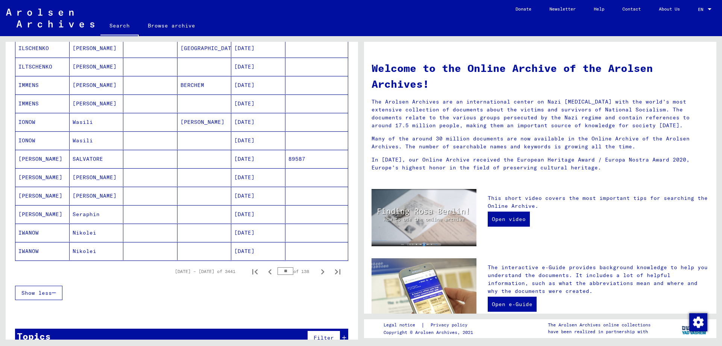
click at [321, 273] on icon "Next page" at bounding box center [322, 271] width 3 height 5
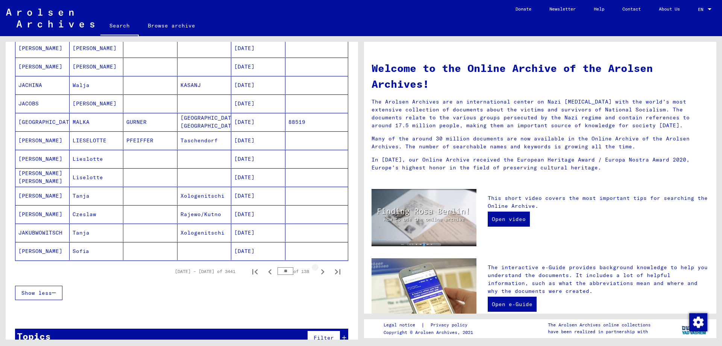
click at [321, 273] on icon "Next page" at bounding box center [322, 271] width 3 height 5
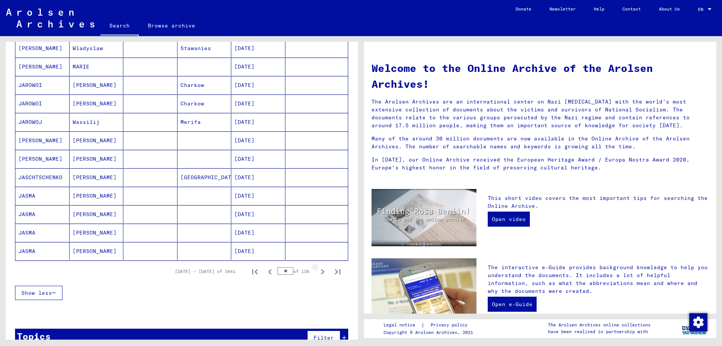
click at [321, 273] on icon "Next page" at bounding box center [322, 271] width 3 height 5
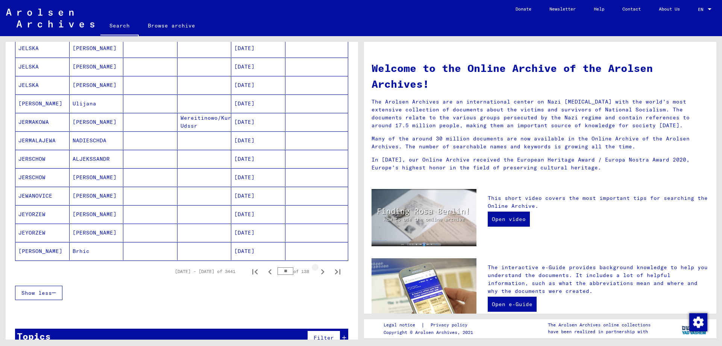
click at [321, 273] on icon "Next page" at bounding box center [322, 271] width 3 height 5
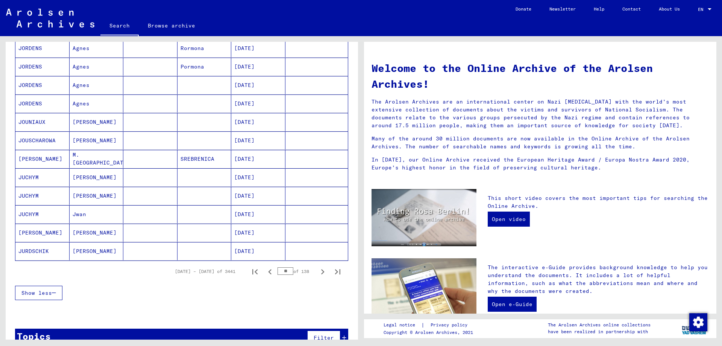
click at [321, 273] on icon "Next page" at bounding box center [322, 271] width 3 height 5
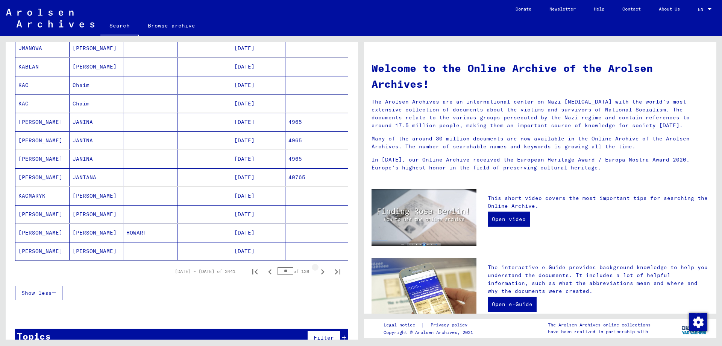
click at [321, 273] on icon "Next page" at bounding box center [322, 271] width 3 height 5
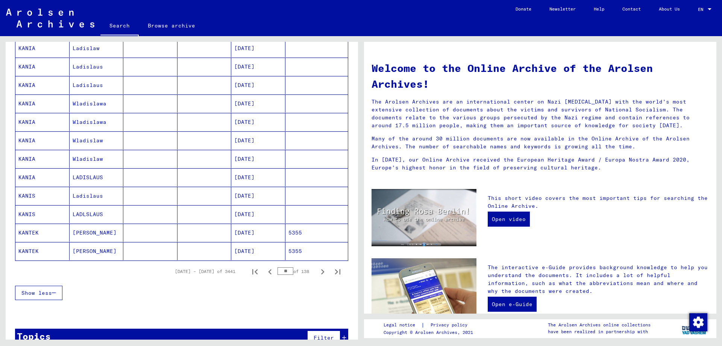
click at [321, 273] on icon "Next page" at bounding box center [322, 271] width 3 height 5
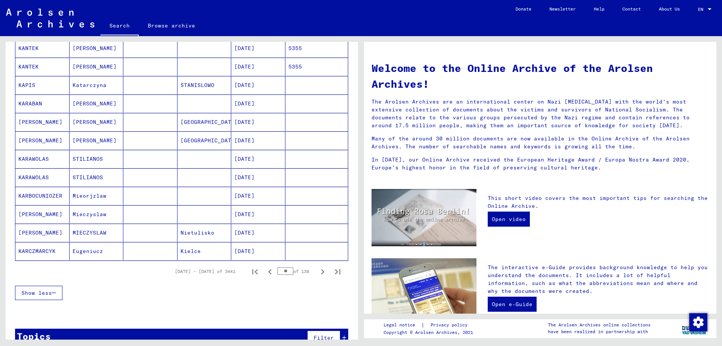
click at [321, 273] on icon "Next page" at bounding box center [322, 271] width 3 height 5
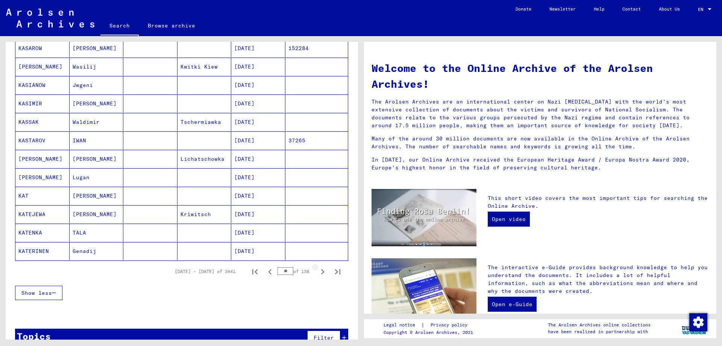
click at [321, 273] on icon "Next page" at bounding box center [322, 271] width 3 height 5
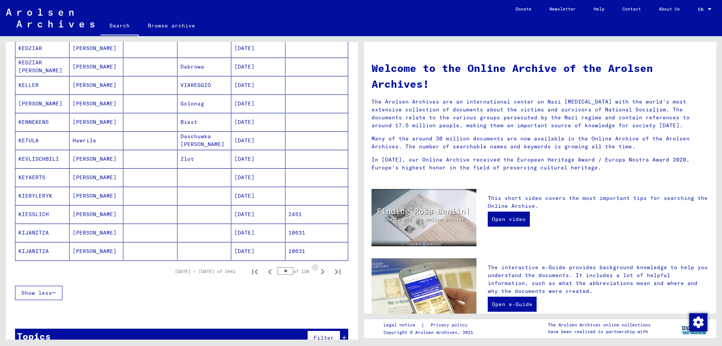
click at [321, 273] on icon "Next page" at bounding box center [322, 271] width 3 height 5
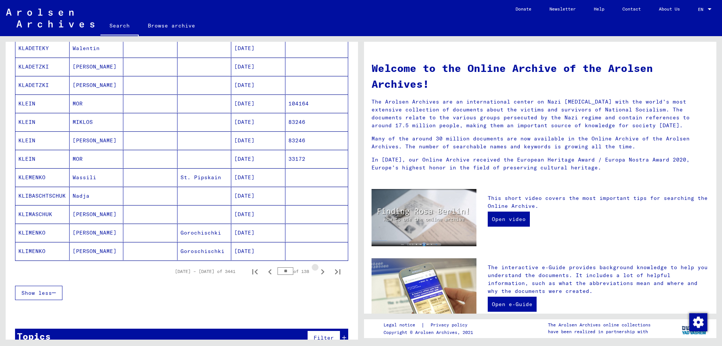
click at [321, 273] on icon "Next page" at bounding box center [322, 271] width 3 height 5
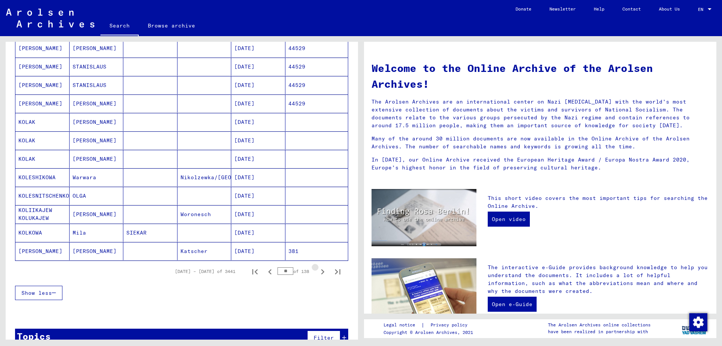
click at [321, 273] on icon "Next page" at bounding box center [322, 271] width 3 height 5
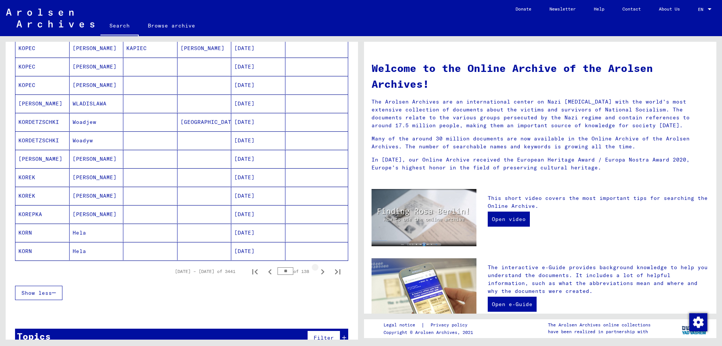
click at [321, 273] on icon "Next page" at bounding box center [322, 271] width 3 height 5
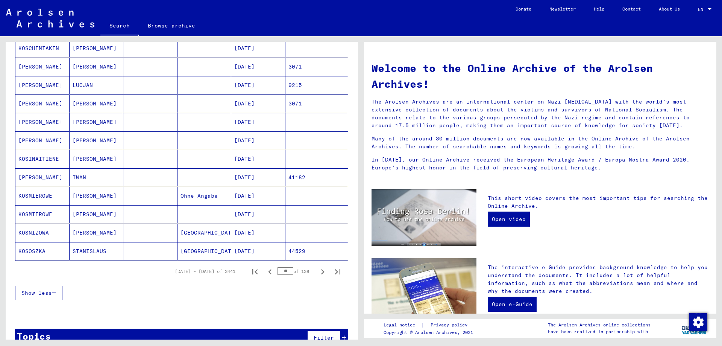
click at [321, 273] on icon "Next page" at bounding box center [322, 271] width 3 height 5
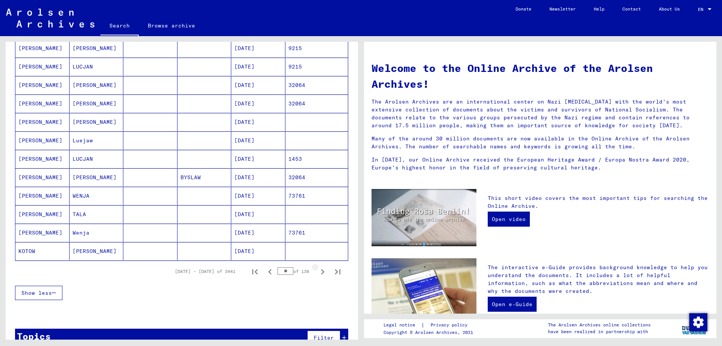
click at [321, 273] on icon "Next page" at bounding box center [322, 271] width 3 height 5
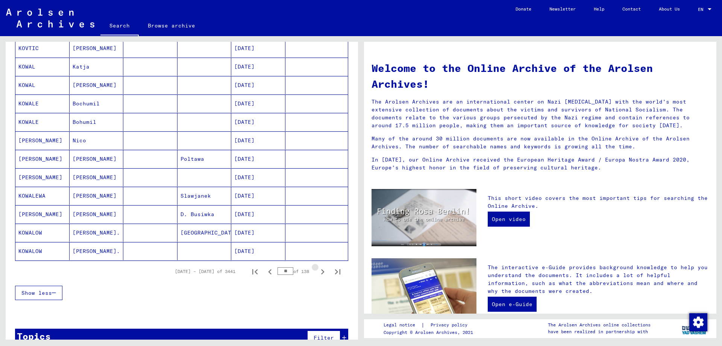
click at [321, 273] on icon "Next page" at bounding box center [322, 271] width 3 height 5
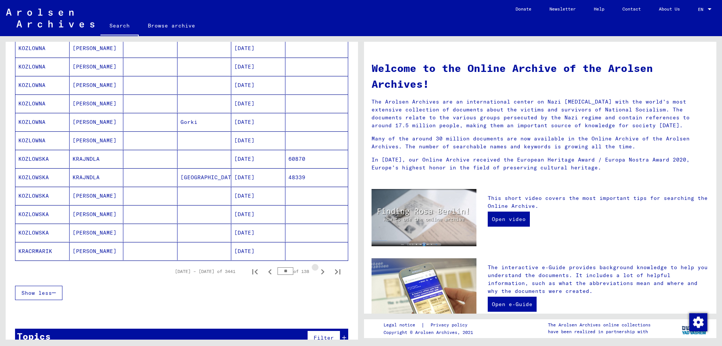
click at [321, 273] on icon "Next page" at bounding box center [322, 271] width 3 height 5
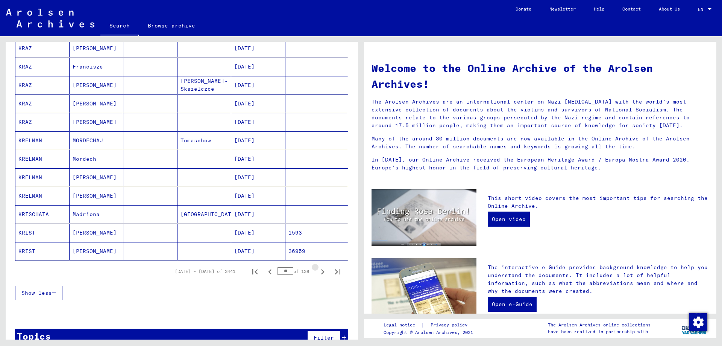
click at [321, 273] on icon "Next page" at bounding box center [322, 271] width 3 height 5
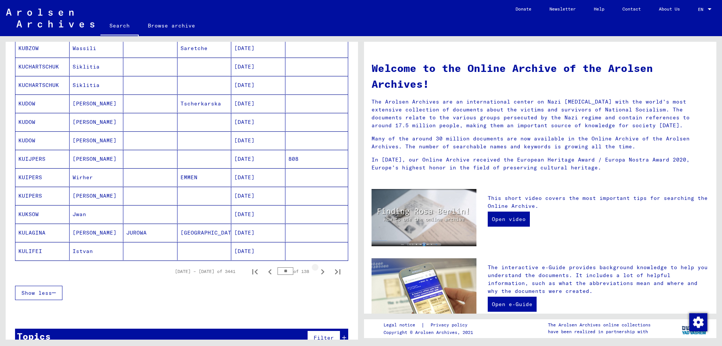
click at [321, 273] on icon "Next page" at bounding box center [322, 271] width 3 height 5
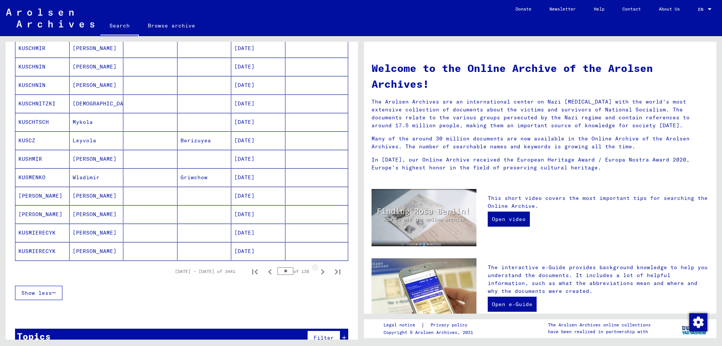
click at [321, 273] on icon "Next page" at bounding box center [322, 271] width 3 height 5
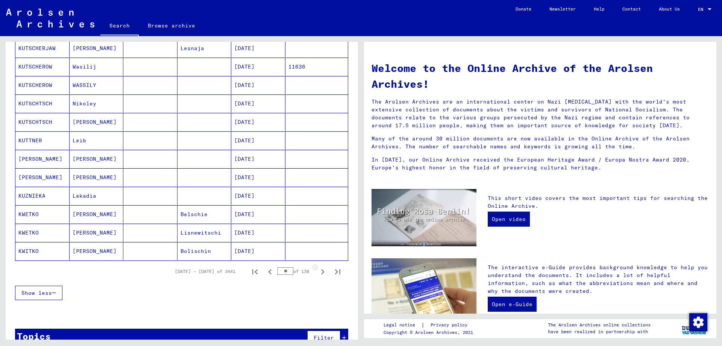
click at [321, 273] on icon "Next page" at bounding box center [322, 271] width 3 height 5
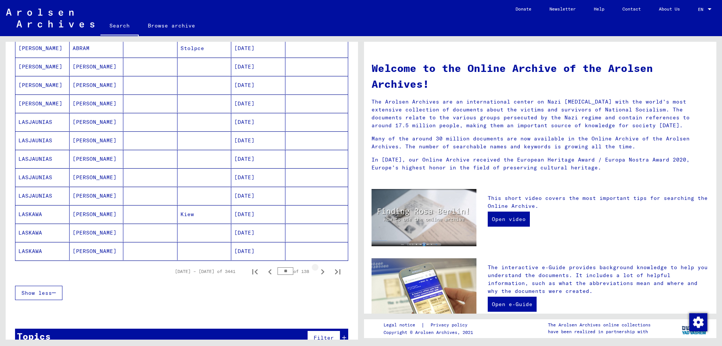
click at [321, 273] on icon "Next page" at bounding box center [322, 271] width 3 height 5
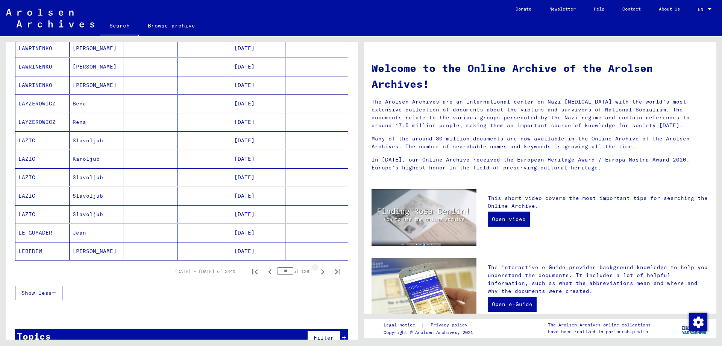
click at [321, 273] on icon "Next page" at bounding box center [322, 271] width 3 height 5
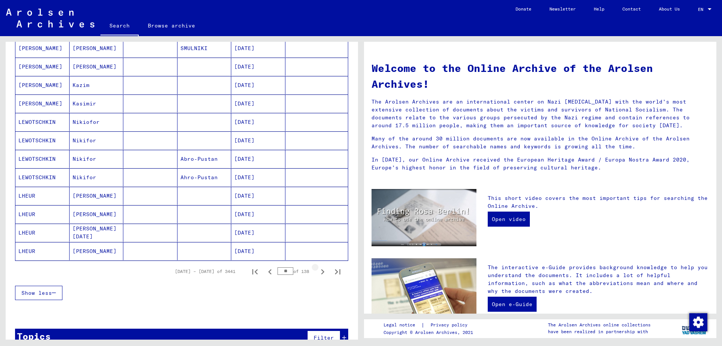
click at [321, 273] on icon "Next page" at bounding box center [322, 271] width 3 height 5
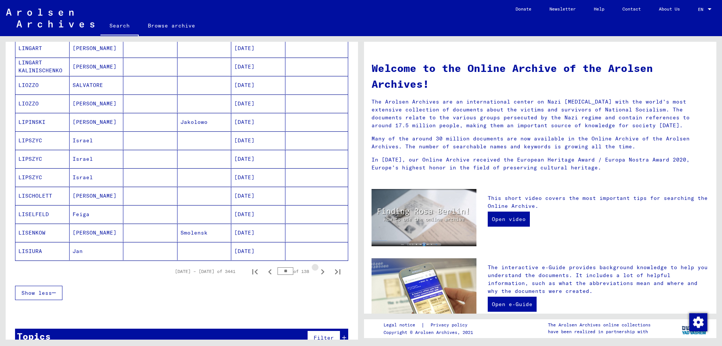
click at [321, 273] on icon "Next page" at bounding box center [322, 271] width 3 height 5
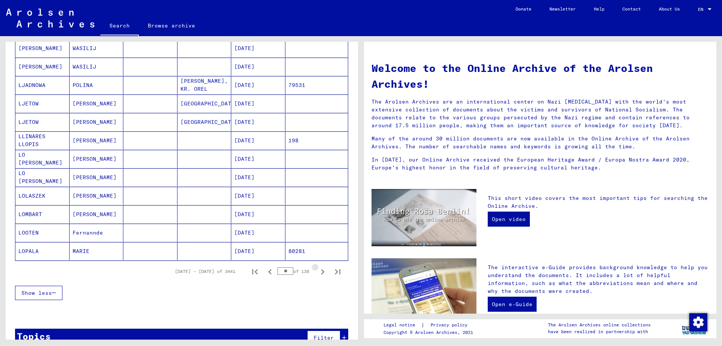
click at [321, 273] on icon "Next page" at bounding box center [322, 271] width 3 height 5
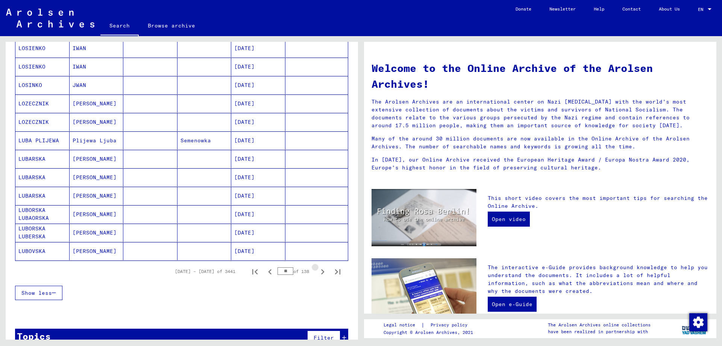
click at [321, 273] on icon "Next page" at bounding box center [322, 271] width 3 height 5
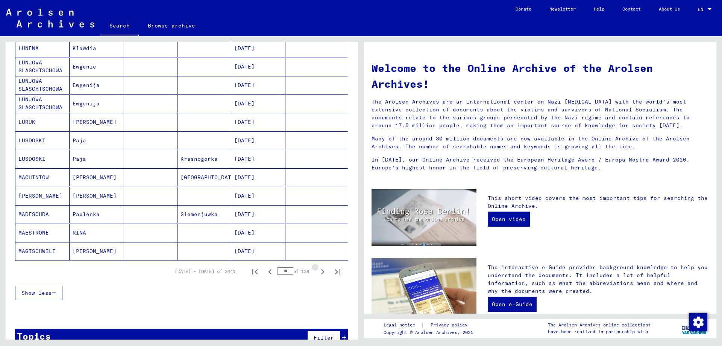
click at [321, 273] on icon "Next page" at bounding box center [322, 271] width 3 height 5
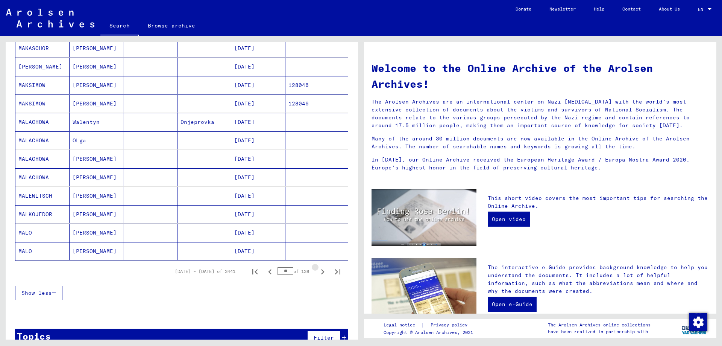
click at [321, 273] on icon "Next page" at bounding box center [322, 271] width 3 height 5
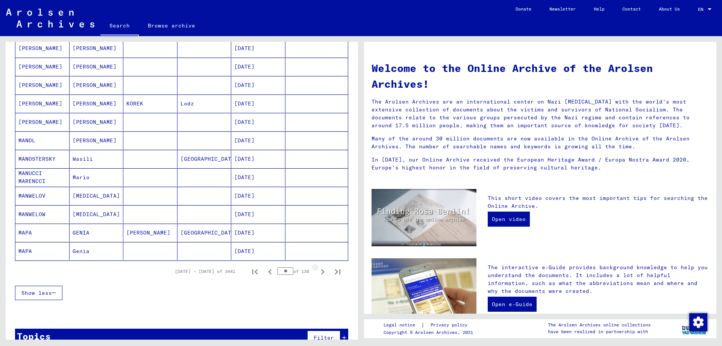
click at [321, 273] on icon "Next page" at bounding box center [322, 271] width 3 height 5
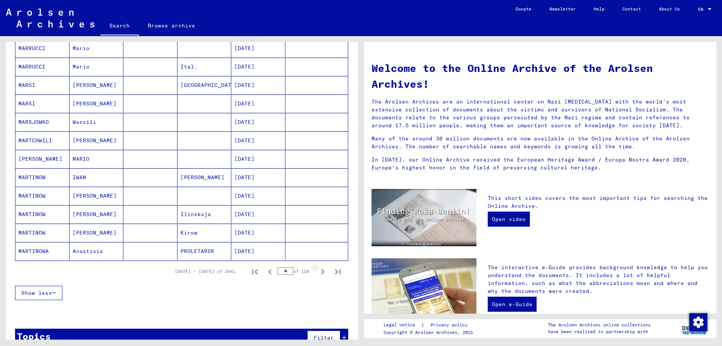
click at [321, 273] on icon "Next page" at bounding box center [322, 271] width 3 height 5
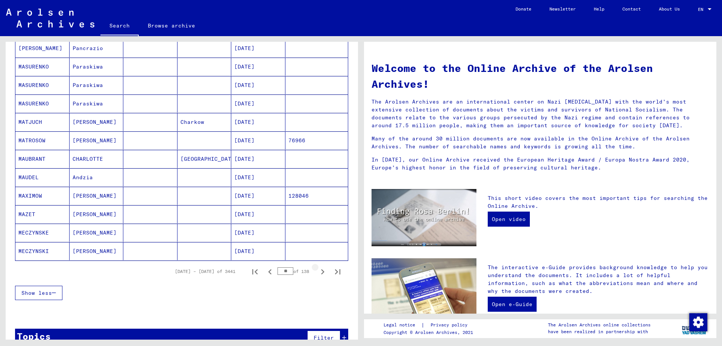
click at [321, 273] on icon "Next page" at bounding box center [322, 271] width 3 height 5
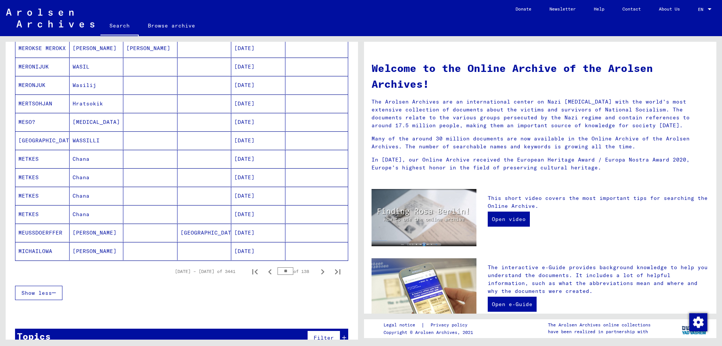
click at [321, 273] on icon "Next page" at bounding box center [322, 271] width 3 height 5
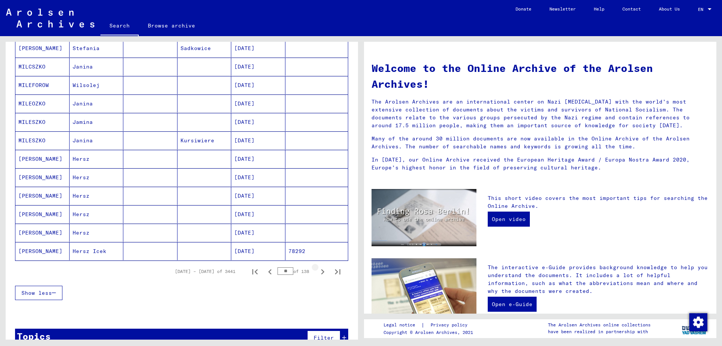
click at [321, 273] on icon "Next page" at bounding box center [322, 271] width 3 height 5
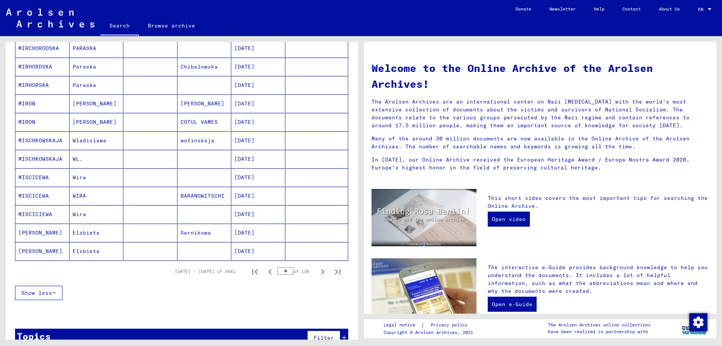
click at [321, 273] on icon "Next page" at bounding box center [322, 271] width 3 height 5
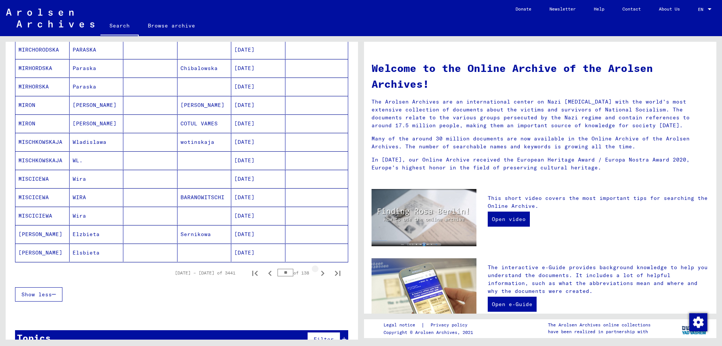
scroll to position [354, 0]
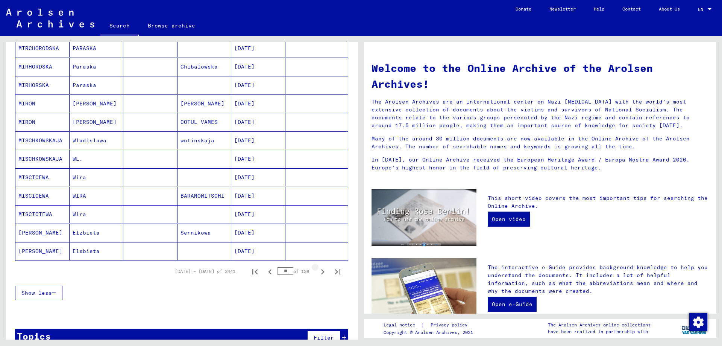
click at [321, 273] on icon "Next page" at bounding box center [322, 271] width 3 height 5
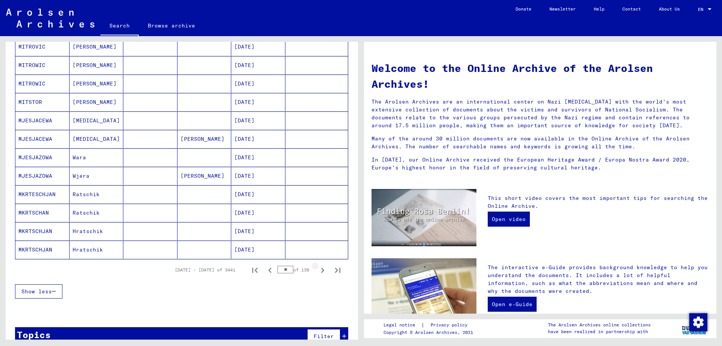
click at [321, 273] on icon "Next page" at bounding box center [322, 269] width 3 height 5
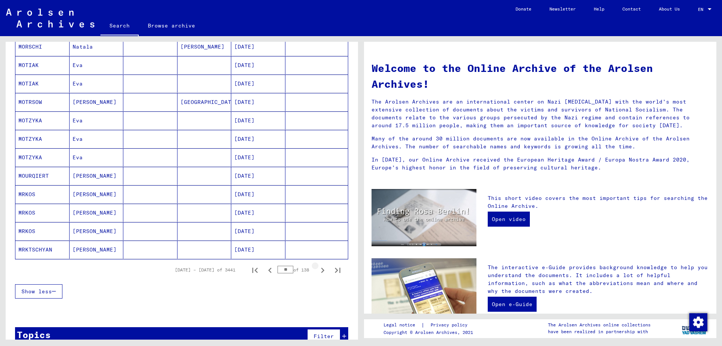
scroll to position [353, 0]
click at [321, 273] on icon "Next page" at bounding box center [322, 271] width 3 height 5
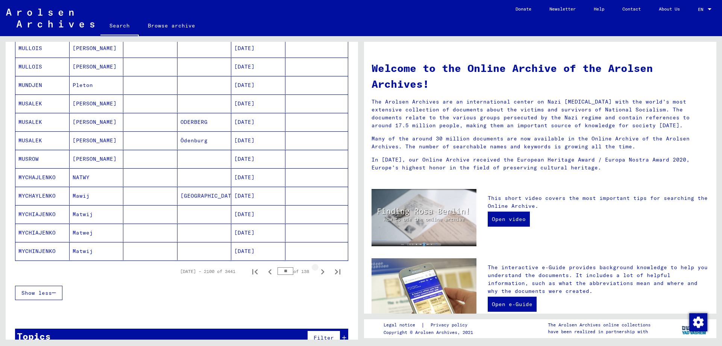
click at [321, 273] on icon "Next page" at bounding box center [322, 271] width 3 height 5
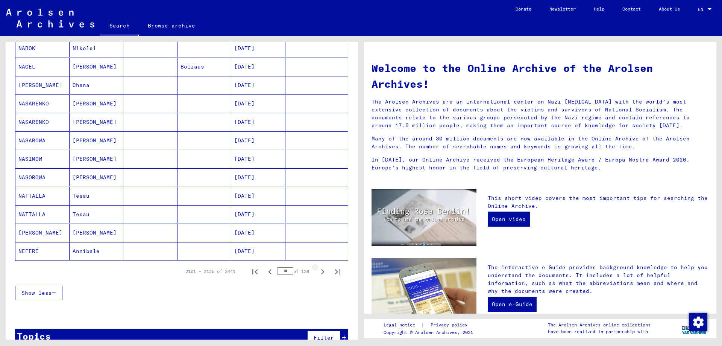
click at [321, 273] on icon "Next page" at bounding box center [322, 271] width 3 height 5
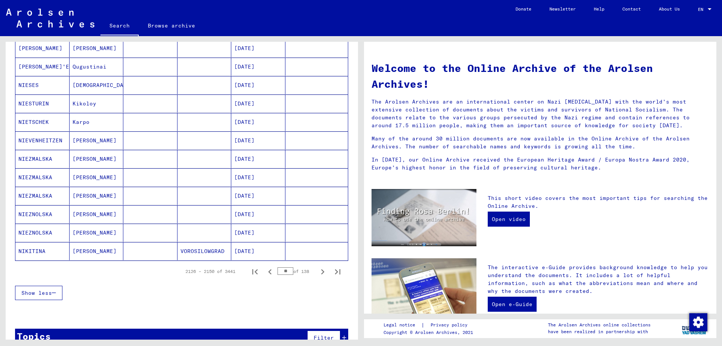
click at [321, 273] on icon "Next page" at bounding box center [322, 271] width 3 height 5
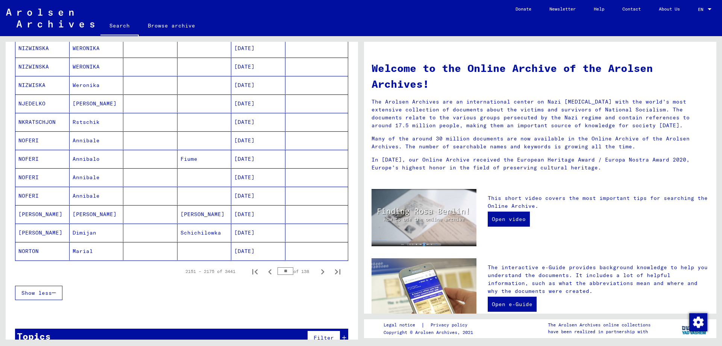
click at [321, 273] on icon "Next page" at bounding box center [322, 271] width 3 height 5
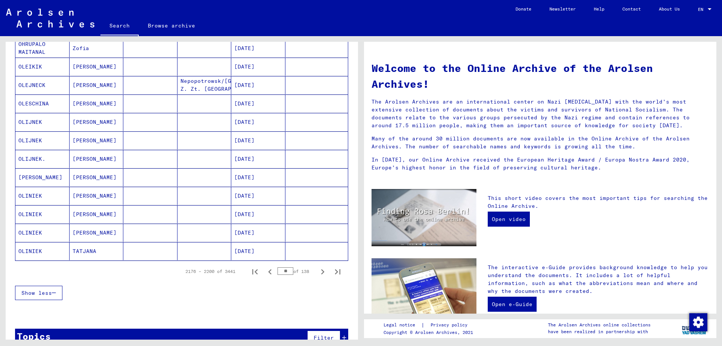
click at [321, 273] on icon "Next page" at bounding box center [322, 271] width 3 height 5
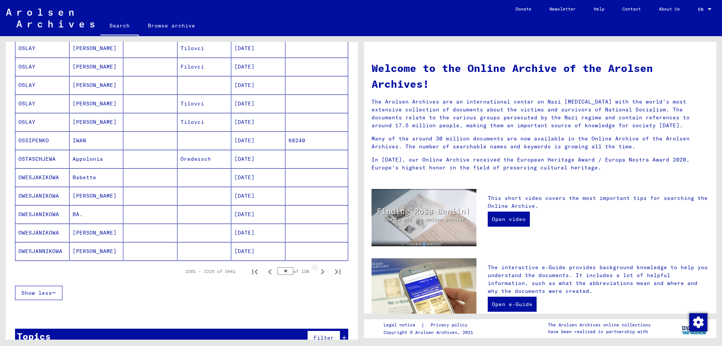
click at [321, 273] on icon "Next page" at bounding box center [322, 271] width 3 height 5
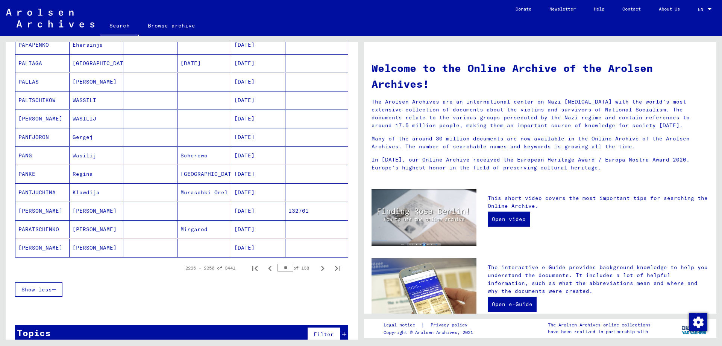
scroll to position [357, 0]
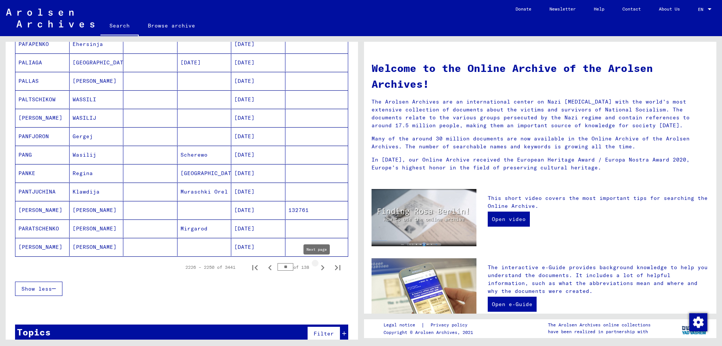
click at [317, 271] on icon "Next page" at bounding box center [322, 267] width 11 height 11
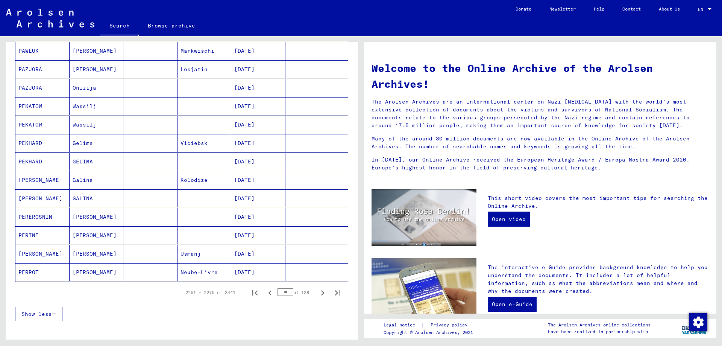
scroll to position [350, 0]
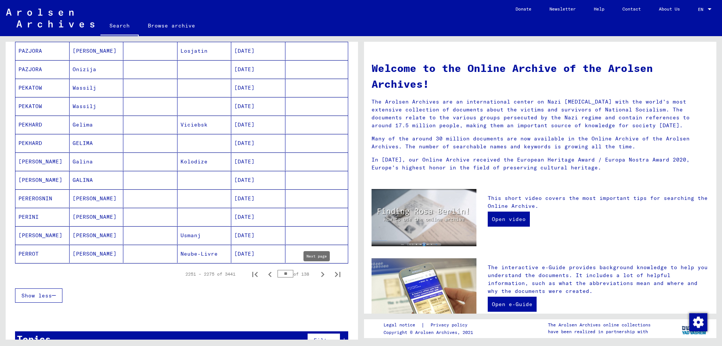
click at [317, 277] on icon "Next page" at bounding box center [322, 274] width 11 height 11
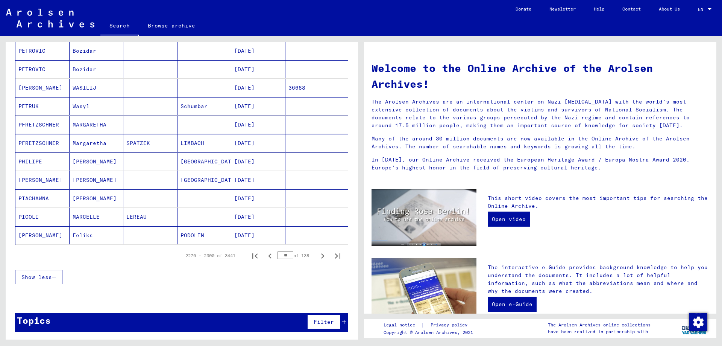
scroll to position [369, 0]
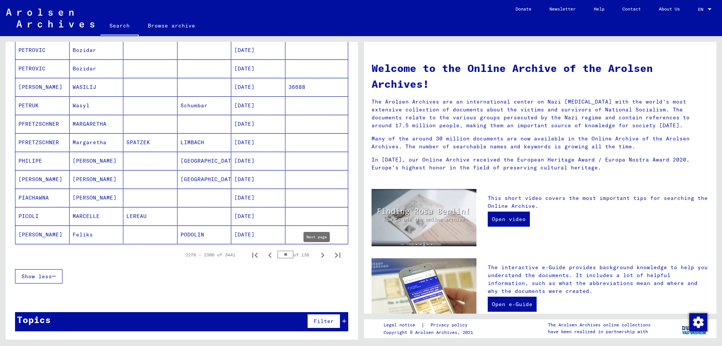
click at [317, 255] on icon "Next page" at bounding box center [322, 255] width 11 height 11
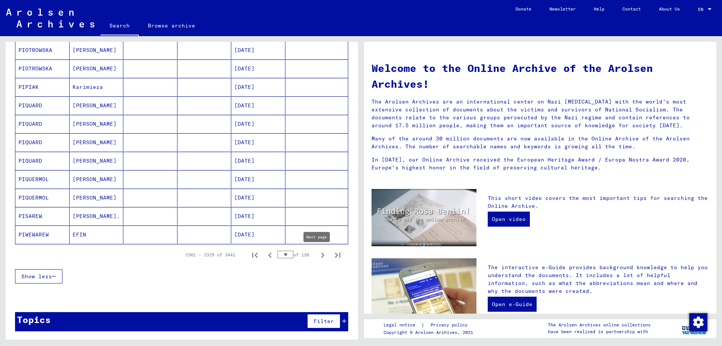
click at [321, 255] on icon "Next page" at bounding box center [322, 254] width 3 height 5
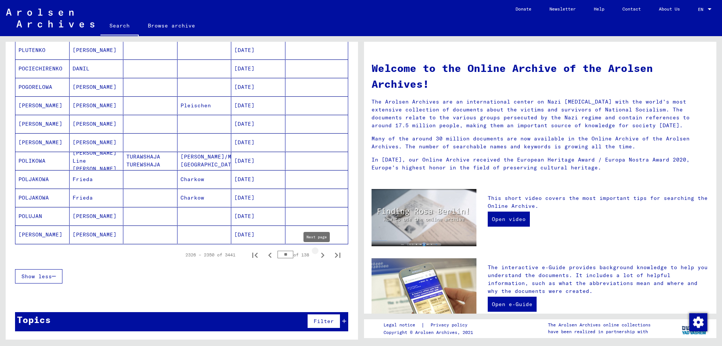
click at [319, 255] on icon "Next page" at bounding box center [322, 255] width 11 height 11
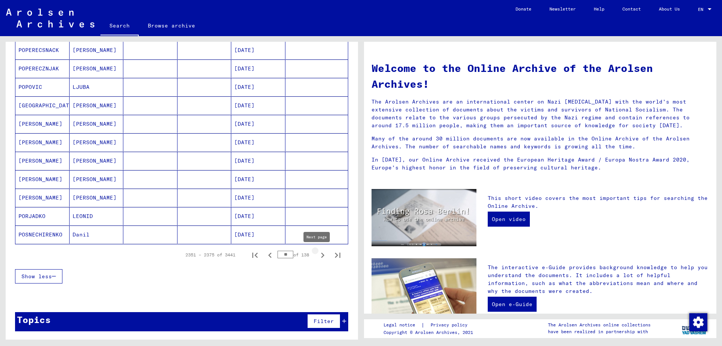
click at [317, 255] on icon "Next page" at bounding box center [322, 255] width 11 height 11
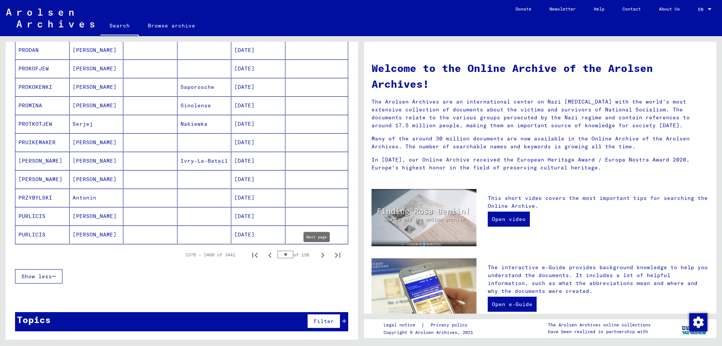
click at [317, 255] on icon "Next page" at bounding box center [322, 255] width 11 height 11
type input "**"
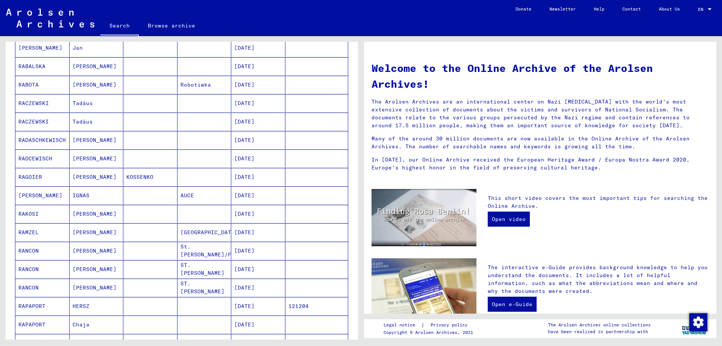
scroll to position [0, 0]
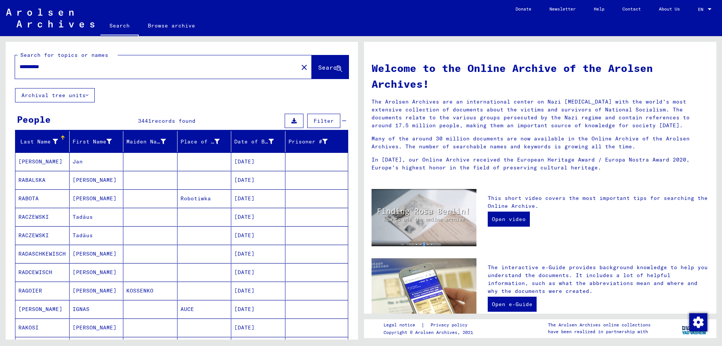
click at [77, 68] on input "**********" at bounding box center [155, 67] width 270 height 8
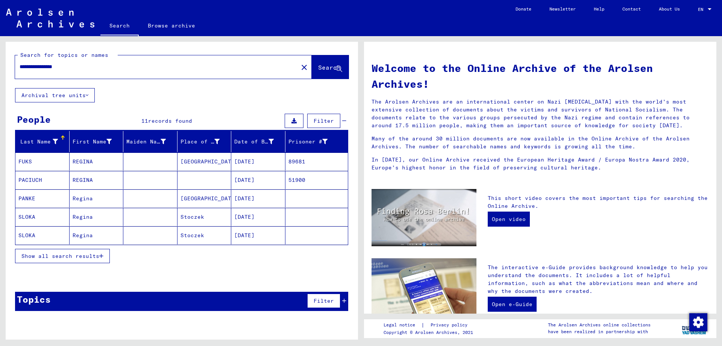
click at [98, 254] on span "Show all search results" at bounding box center [60, 255] width 78 height 7
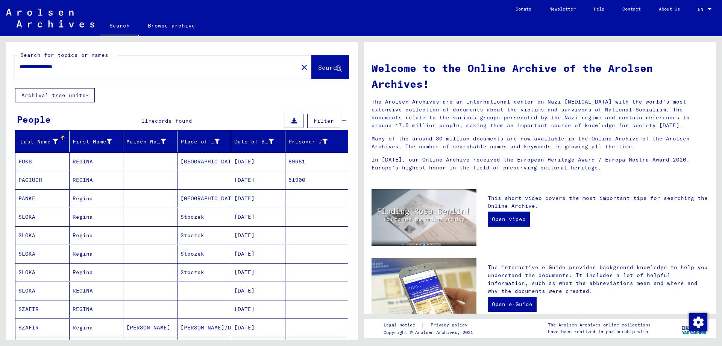
drag, startPoint x: 82, startPoint y: 67, endPoint x: 5, endPoint y: 62, distance: 78.0
click at [5, 62] on div "**********" at bounding box center [180, 187] width 361 height 303
type input "*******"
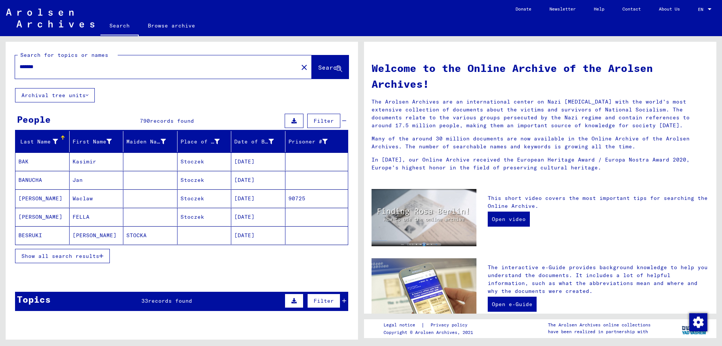
click at [58, 256] on span "Show all search results" at bounding box center [60, 255] width 78 height 7
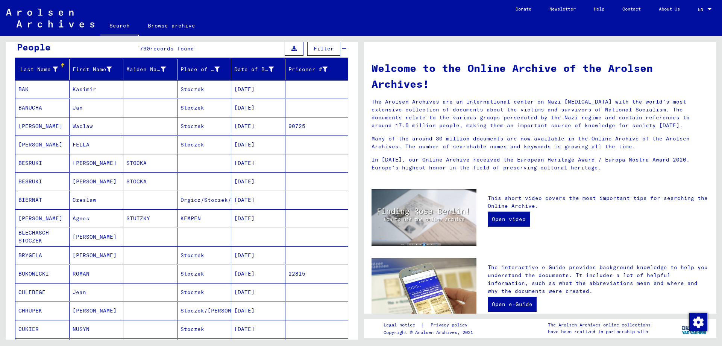
scroll to position [39, 0]
